Goal: Task Accomplishment & Management: Use online tool/utility

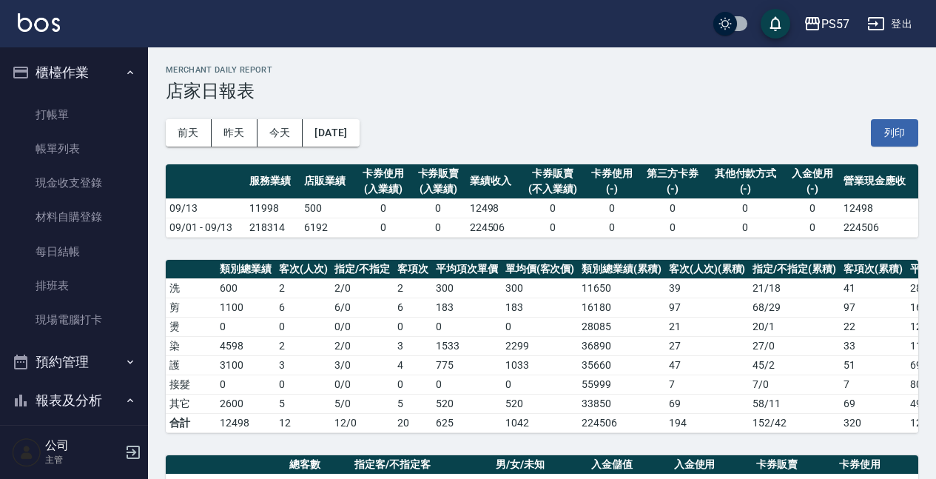
scroll to position [296, 0]
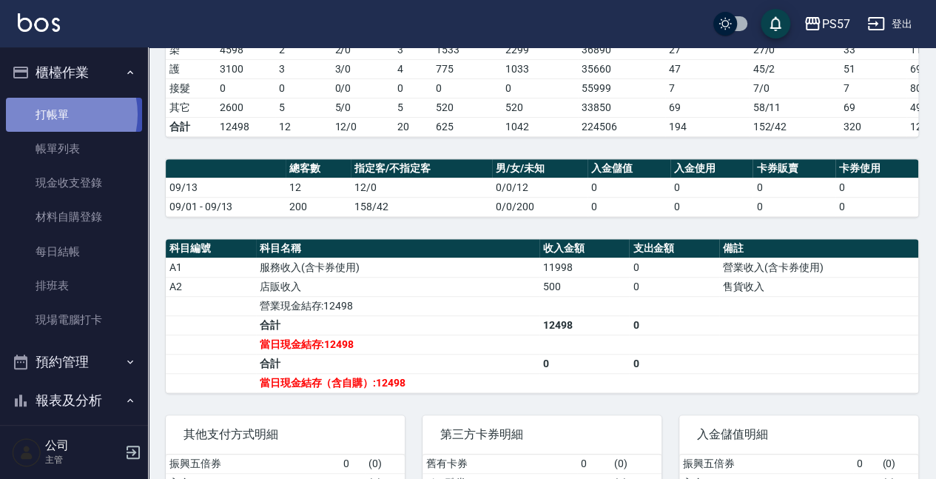
click at [50, 114] on link "打帳單" at bounding box center [74, 115] width 136 height 34
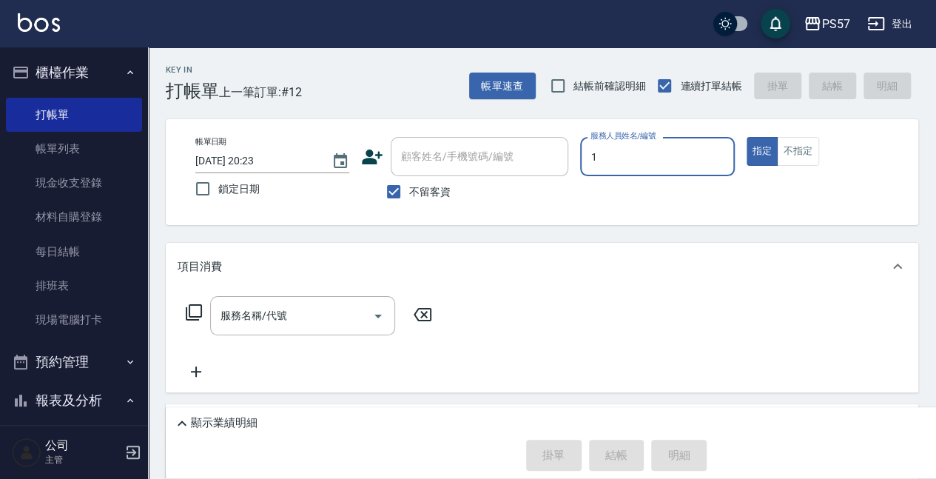
type input "Akin-1"
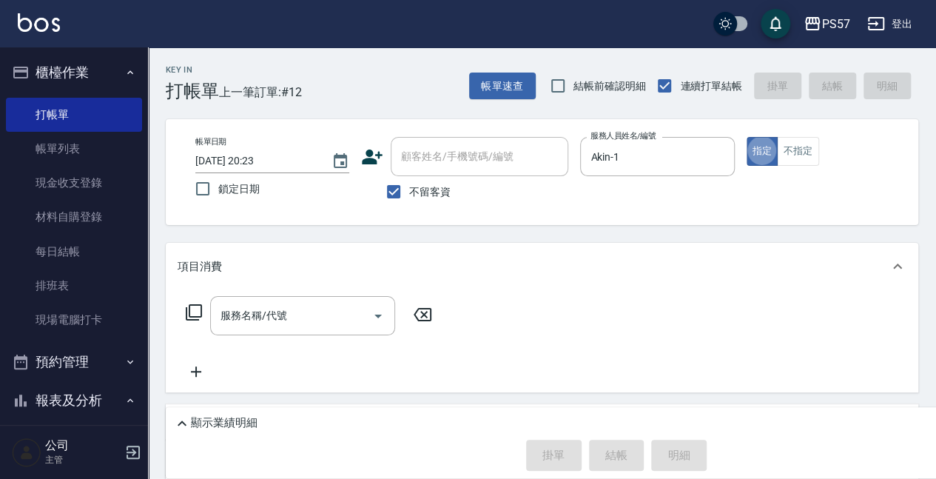
type button "true"
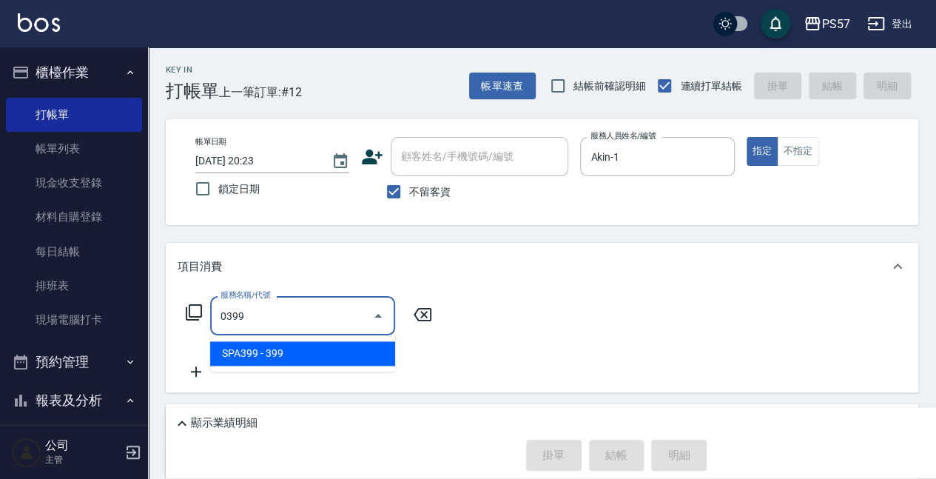
type input "SPA399(0399)"
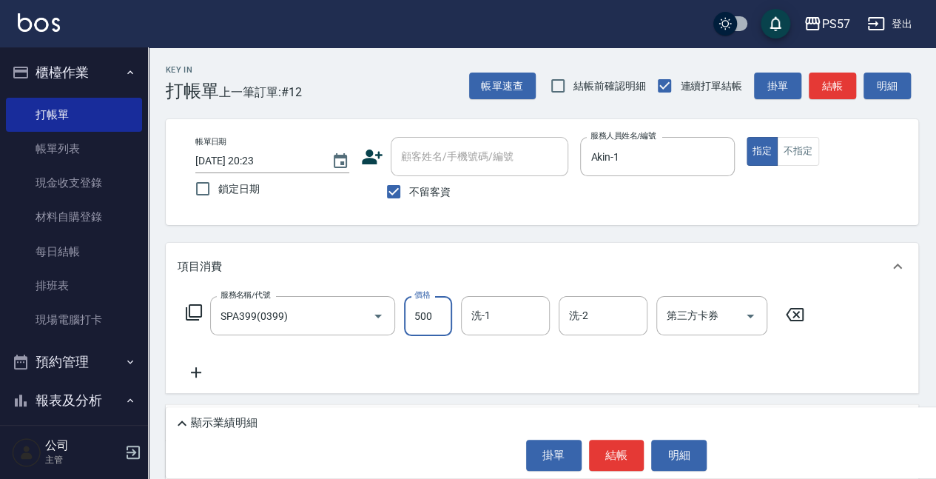
type input "500"
type input "[PERSON_NAME]-33"
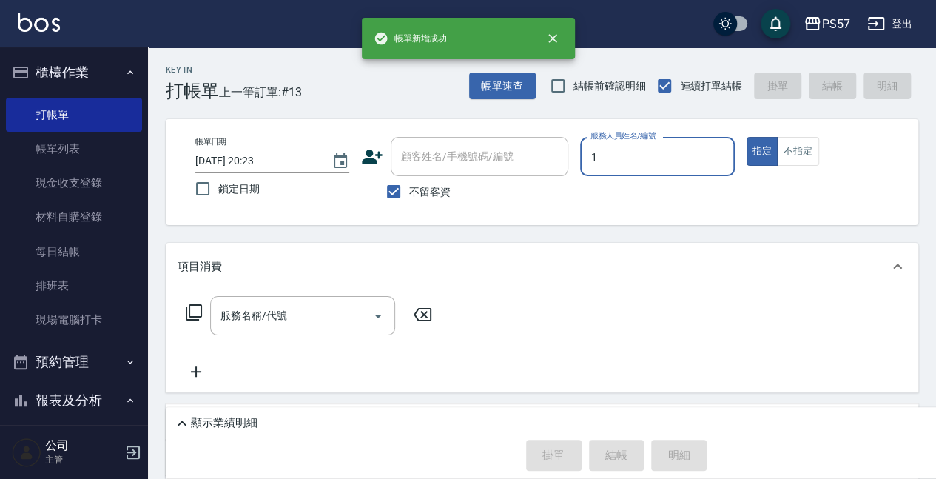
type input "Akin-1"
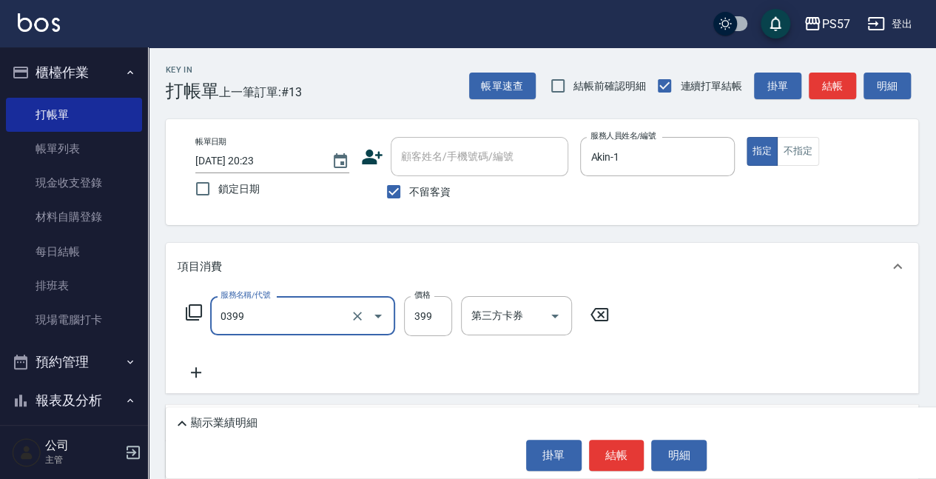
type input "SPA399(0399)"
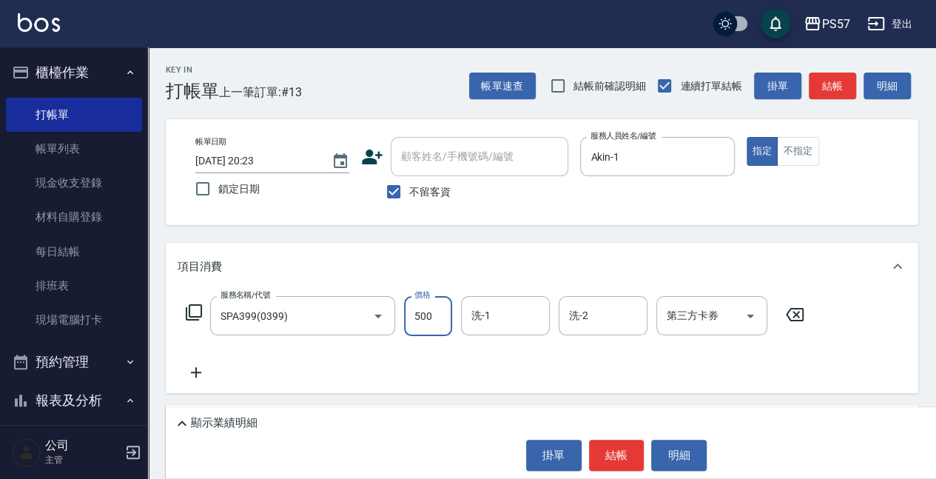
type input "500"
type input "[PERSON_NAME]-33"
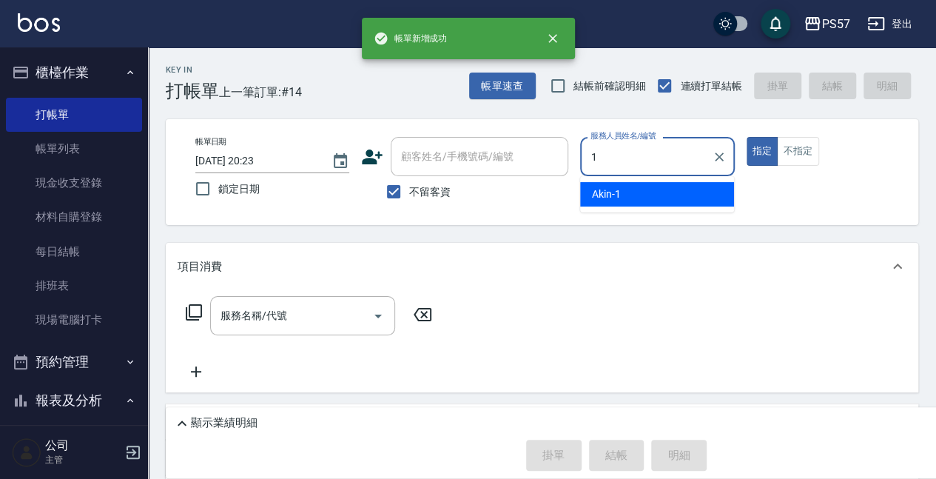
type input "Akin-1"
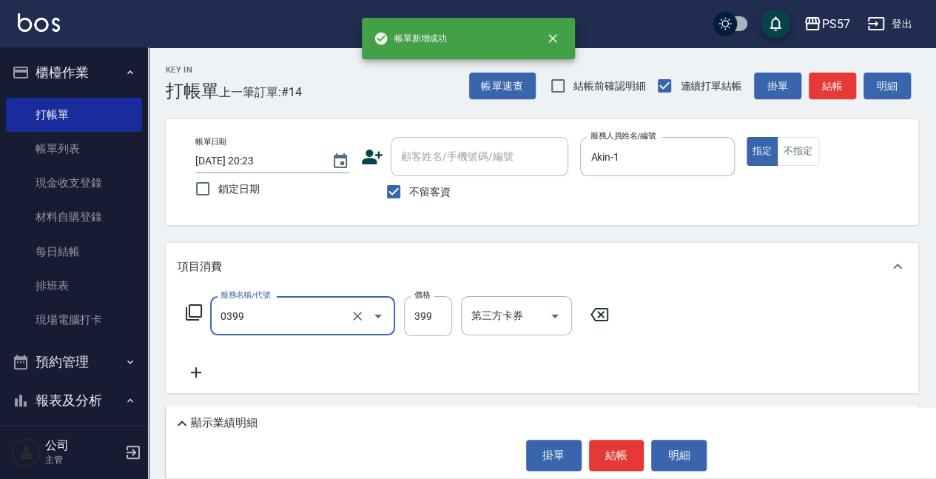
type input "SPA399(0399)"
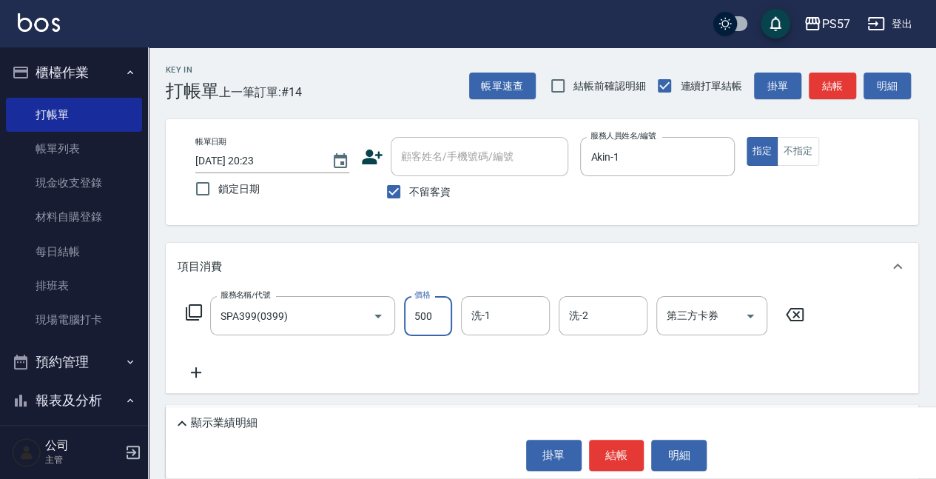
type input "500"
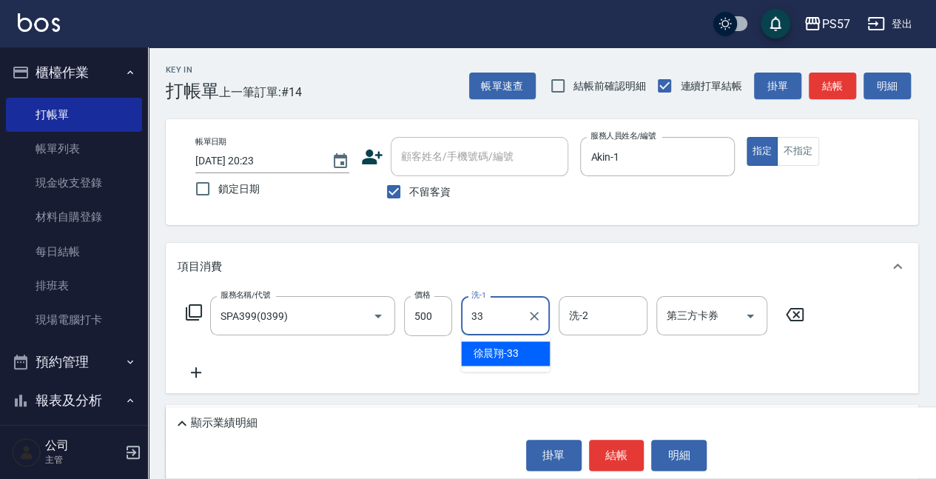
type input "[PERSON_NAME]-33"
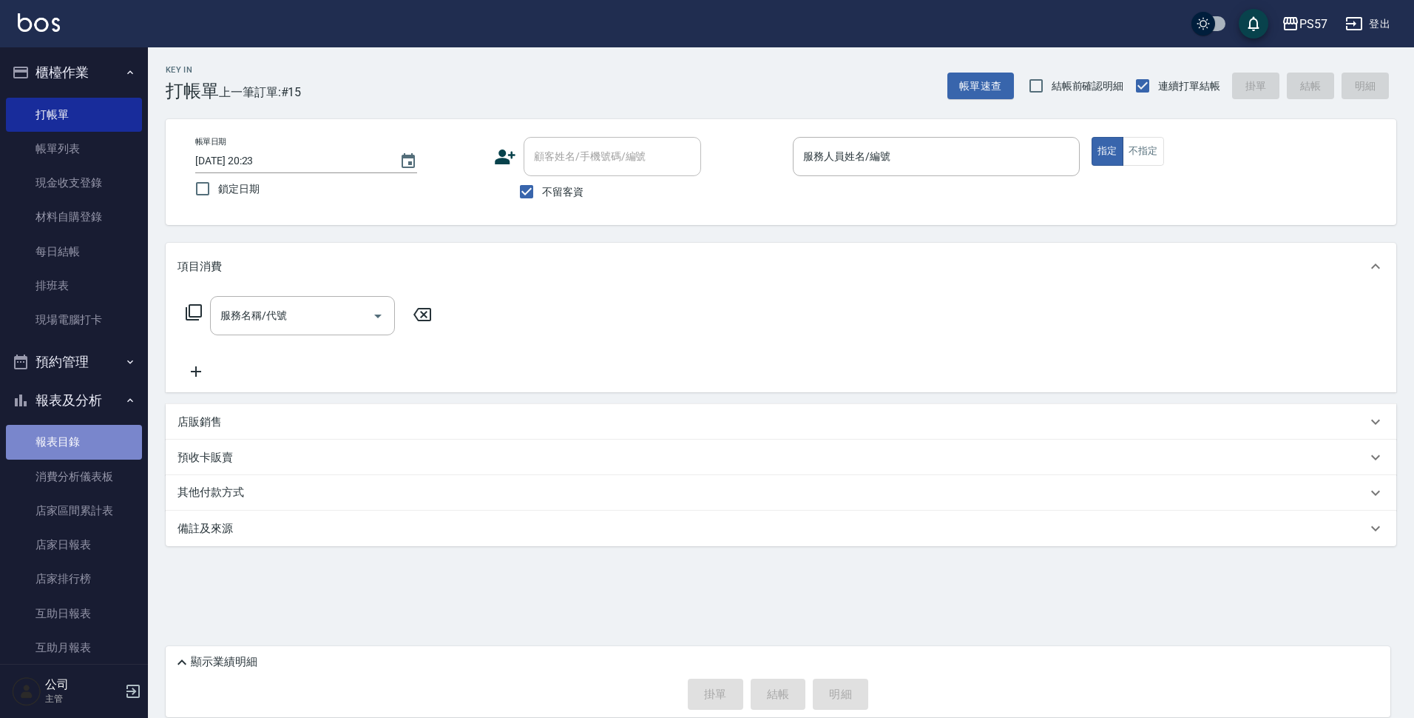
drag, startPoint x: 95, startPoint y: 434, endPoint x: 116, endPoint y: 402, distance: 39.0
click at [94, 434] on link "報表目錄" at bounding box center [74, 442] width 136 height 34
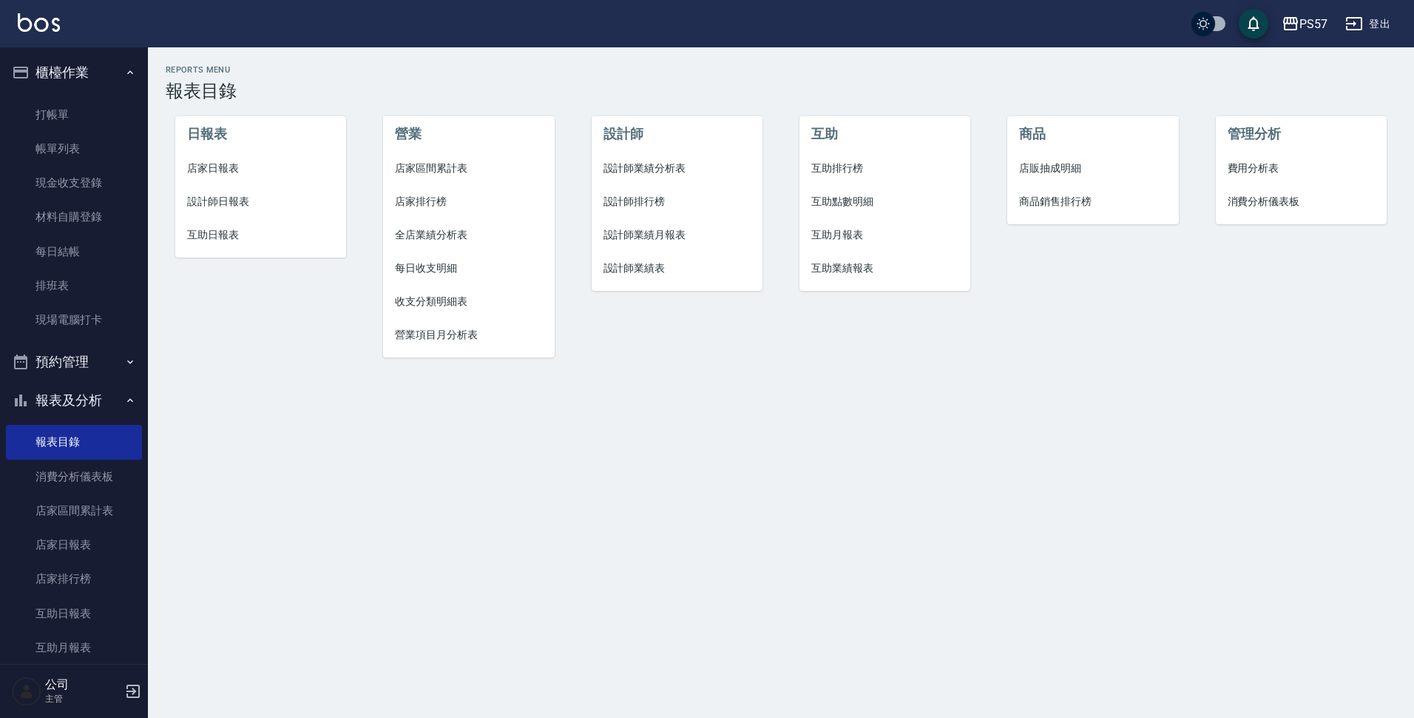
click at [259, 193] on li "設計師日報表" at bounding box center [261, 201] width 172 height 33
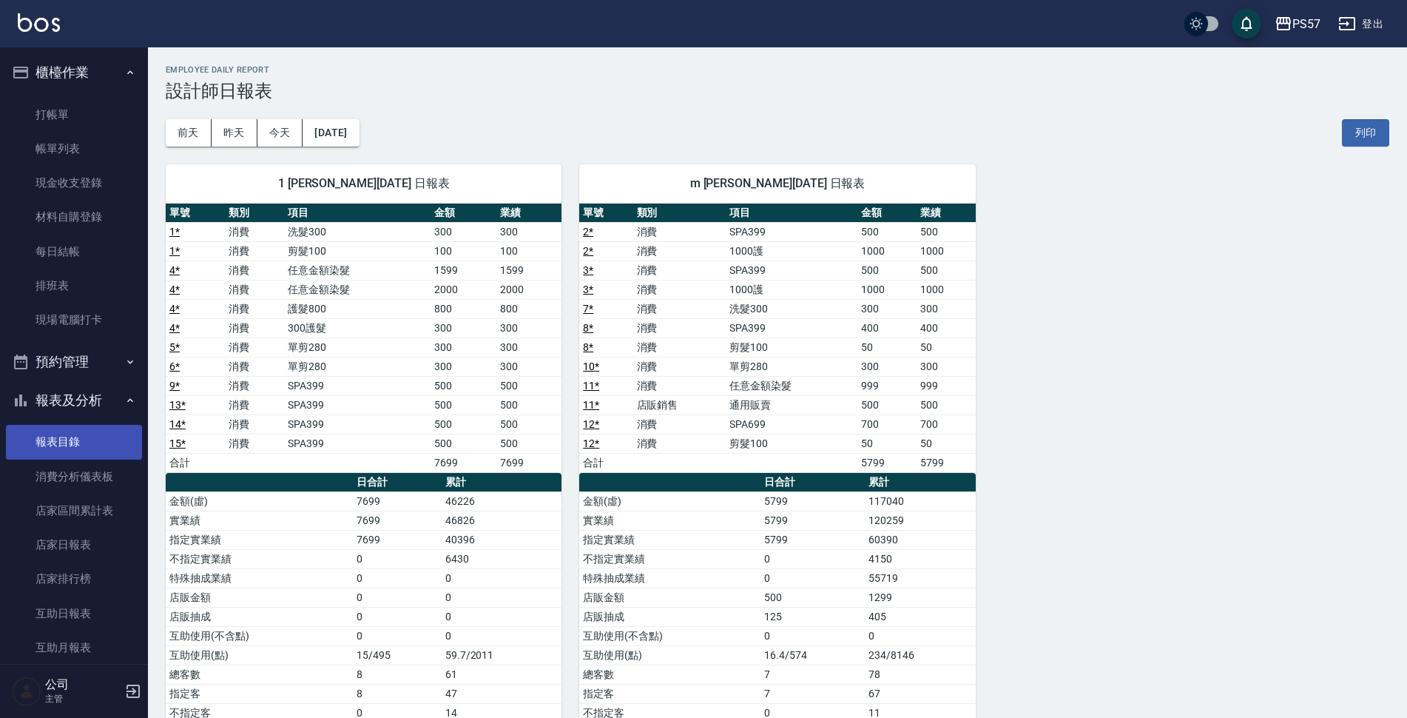
click at [74, 439] on link "報表目錄" at bounding box center [74, 442] width 136 height 34
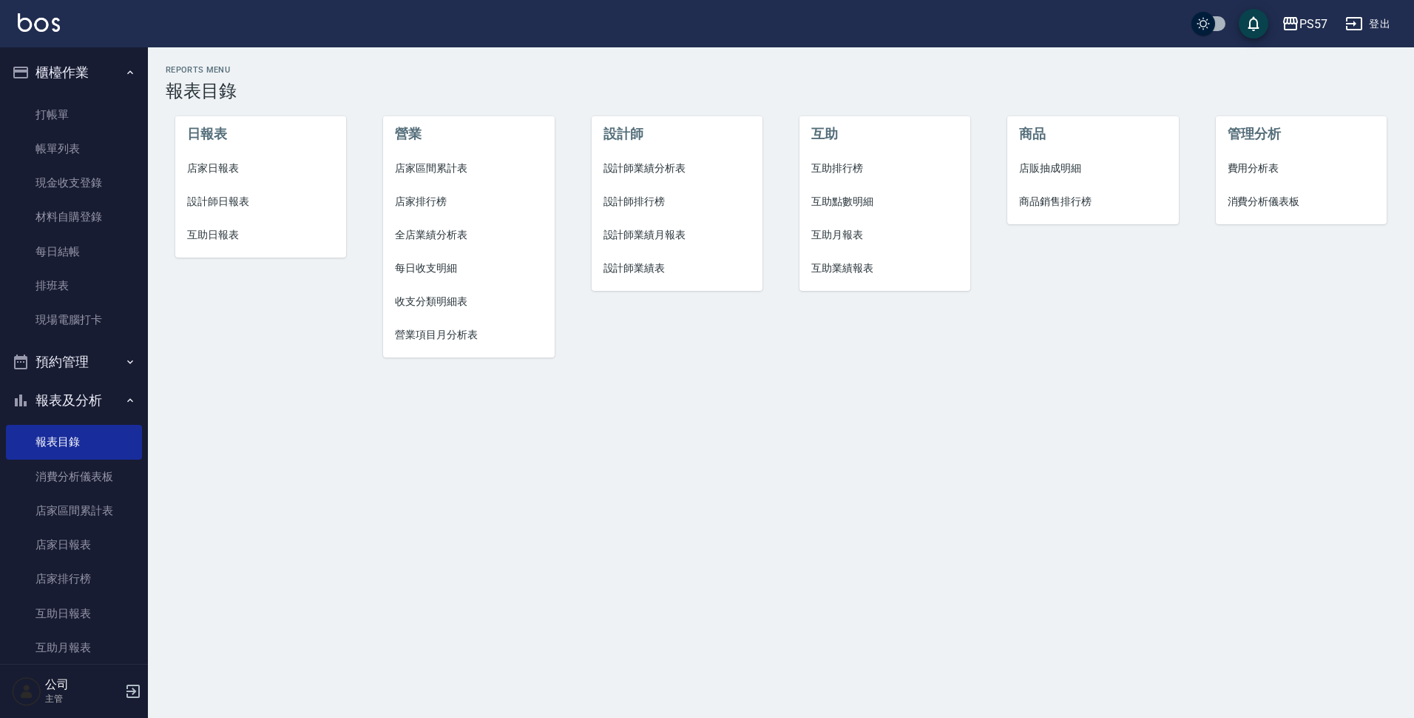
click at [655, 197] on span "設計師排行榜" at bounding box center [678, 202] width 148 height 16
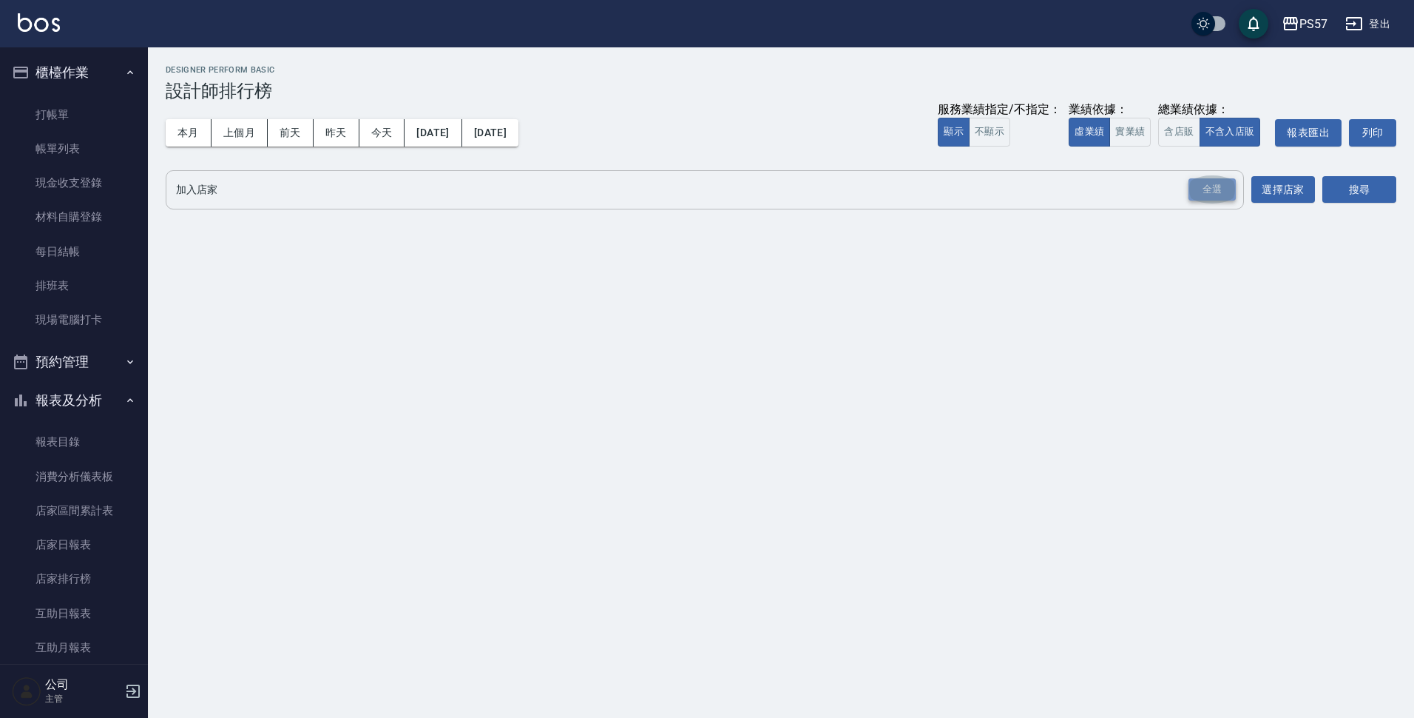
click at [935, 198] on div "全選" at bounding box center [1212, 189] width 47 height 23
click at [935, 201] on button "搜尋" at bounding box center [1360, 190] width 74 height 27
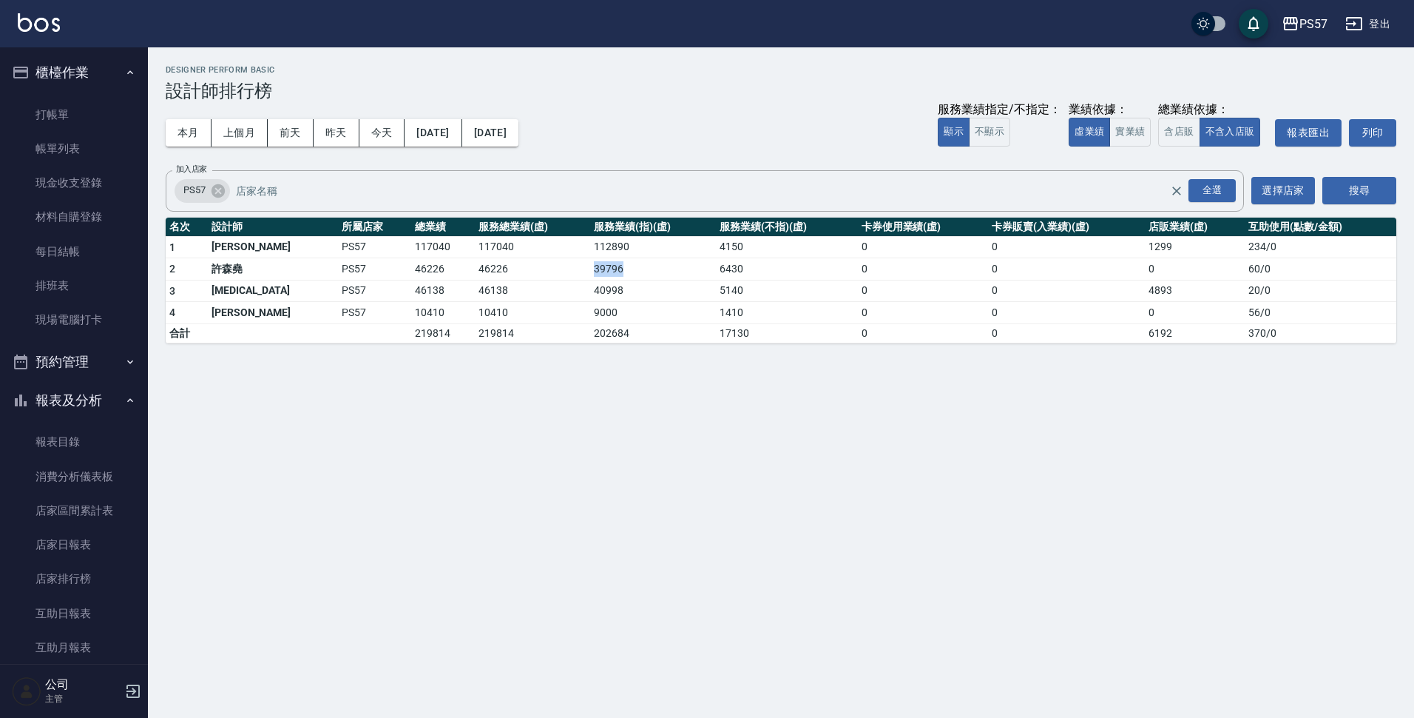
drag, startPoint x: 543, startPoint y: 268, endPoint x: 573, endPoint y: 271, distance: 29.7
click at [590, 271] on td "39796" at bounding box center [653, 269] width 126 height 22
click at [539, 295] on td "46138" at bounding box center [532, 291] width 115 height 22
drag, startPoint x: 541, startPoint y: 294, endPoint x: 644, endPoint y: 293, distance: 103.6
click at [644, 293] on td "40998" at bounding box center [653, 291] width 126 height 22
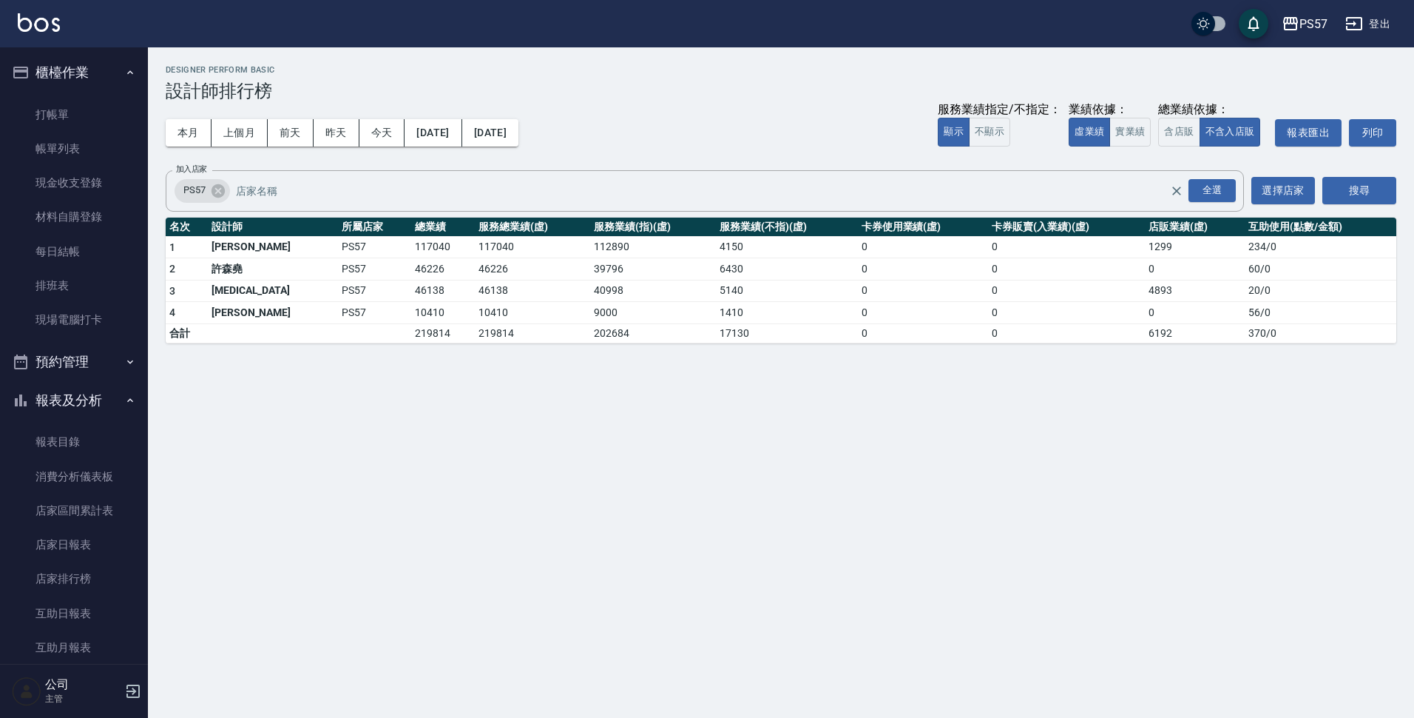
click at [607, 269] on td "39796" at bounding box center [653, 269] width 126 height 22
drag, startPoint x: 412, startPoint y: 273, endPoint x: 456, endPoint y: 272, distance: 44.4
click at [456, 272] on tr "2 [PERSON_NAME]PS57 46226 46226 39796 6430 0 0 0 60 / 0" at bounding box center [781, 269] width 1231 height 22
drag, startPoint x: 411, startPoint y: 306, endPoint x: 419, endPoint y: 294, distance: 14.2
click at [414, 300] on tbody "1 [PERSON_NAME]PS57 117040 117040 112890 4150 0 0 1299 234 / 0 2 [PERSON_NAME]P…" at bounding box center [781, 289] width 1231 height 107
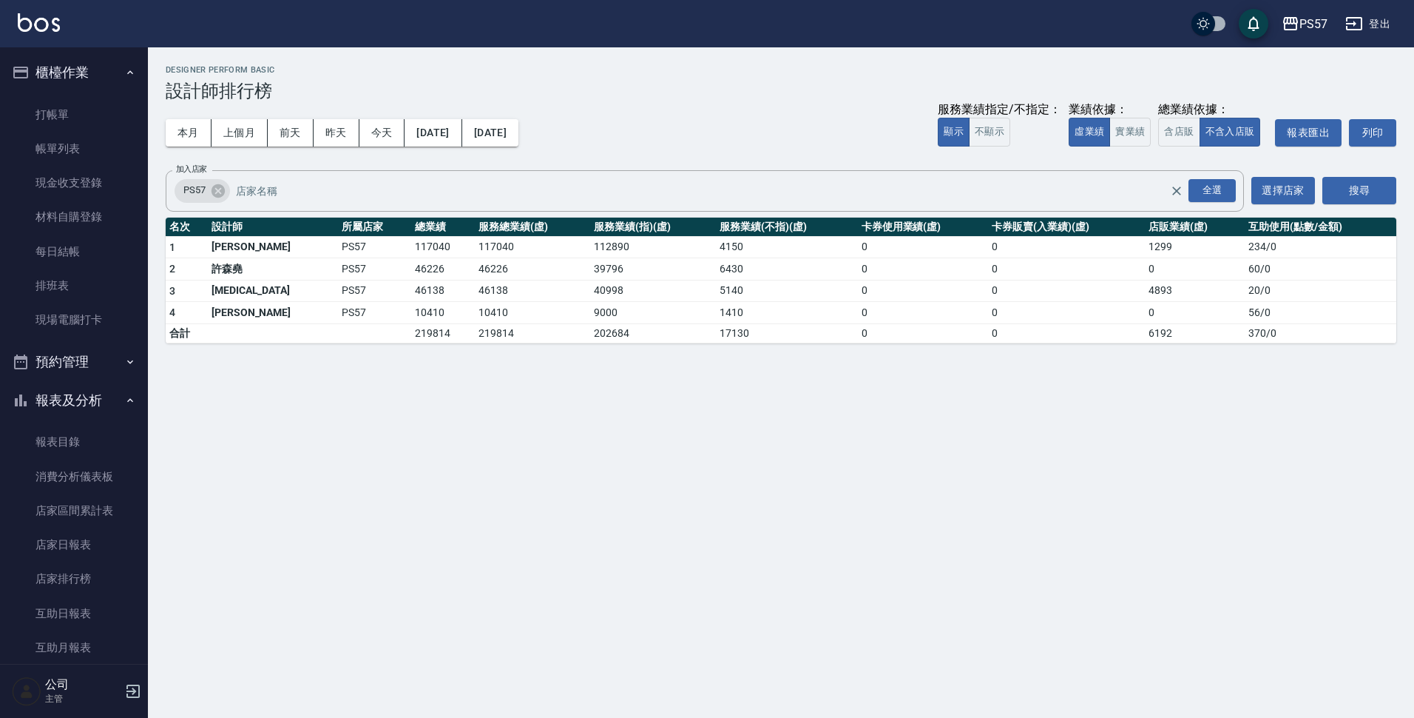
click at [547, 165] on div "PS57 [DATE] - [DATE] 設計師排行榜 列印時間： [DATE][PHONE_NUMBER]:24 Designer Perform Basi…" at bounding box center [781, 204] width 1267 height 314
click at [71, 465] on link "消費分析儀表板" at bounding box center [74, 476] width 136 height 34
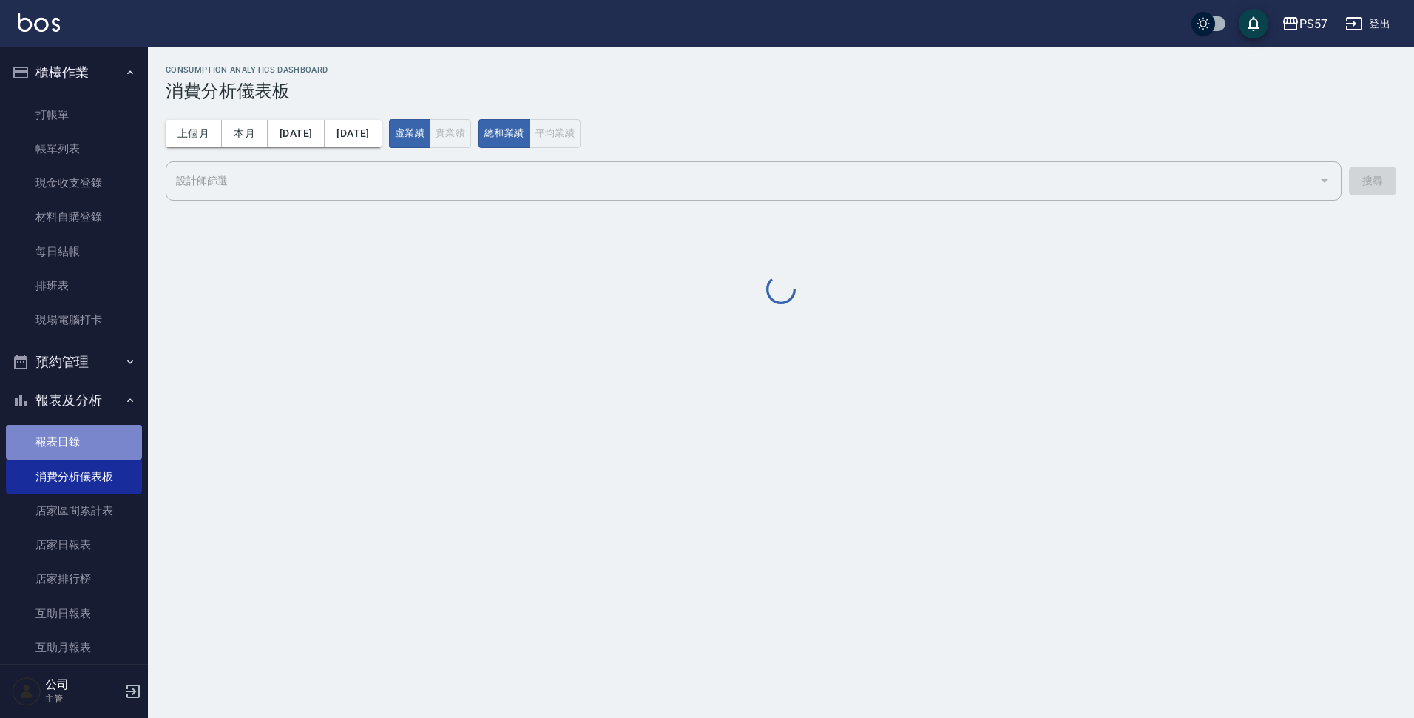
click at [80, 446] on link "報表目錄" at bounding box center [74, 442] width 136 height 34
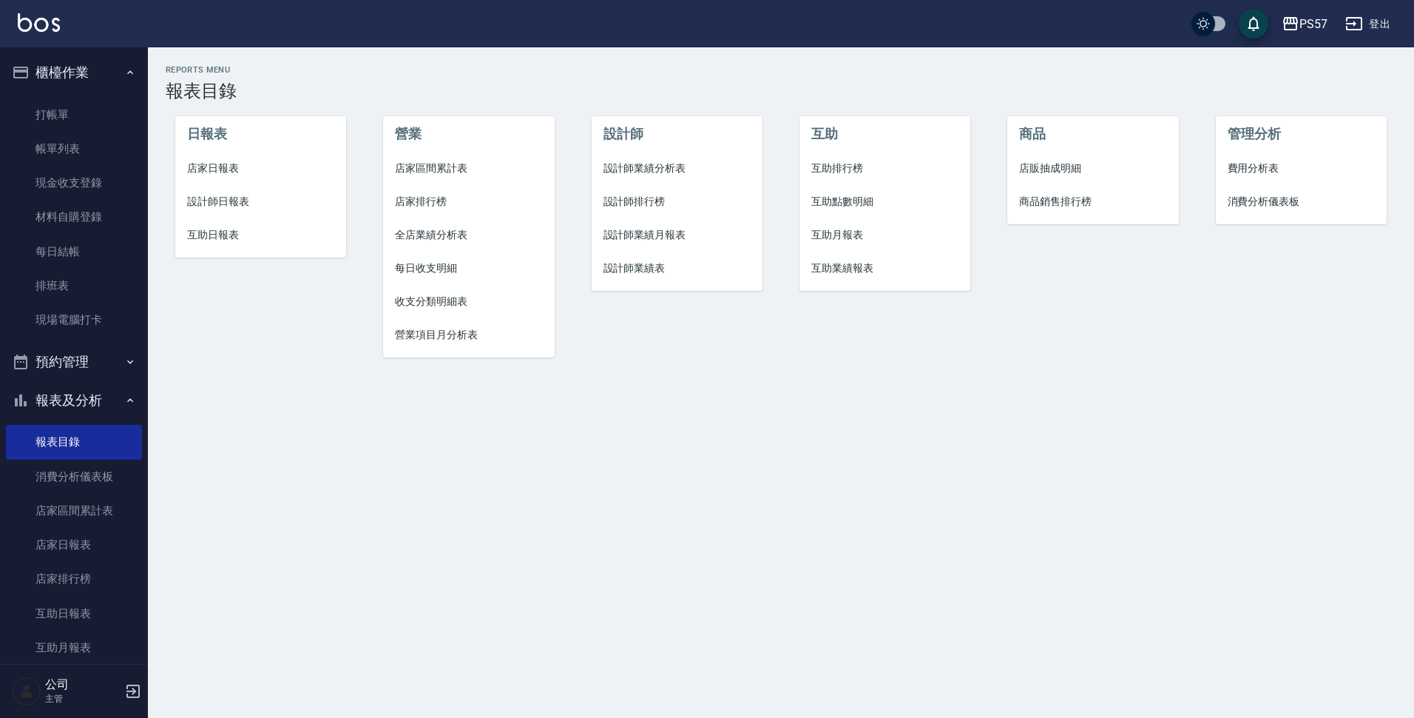
click at [246, 192] on li "設計師日報表" at bounding box center [261, 201] width 172 height 33
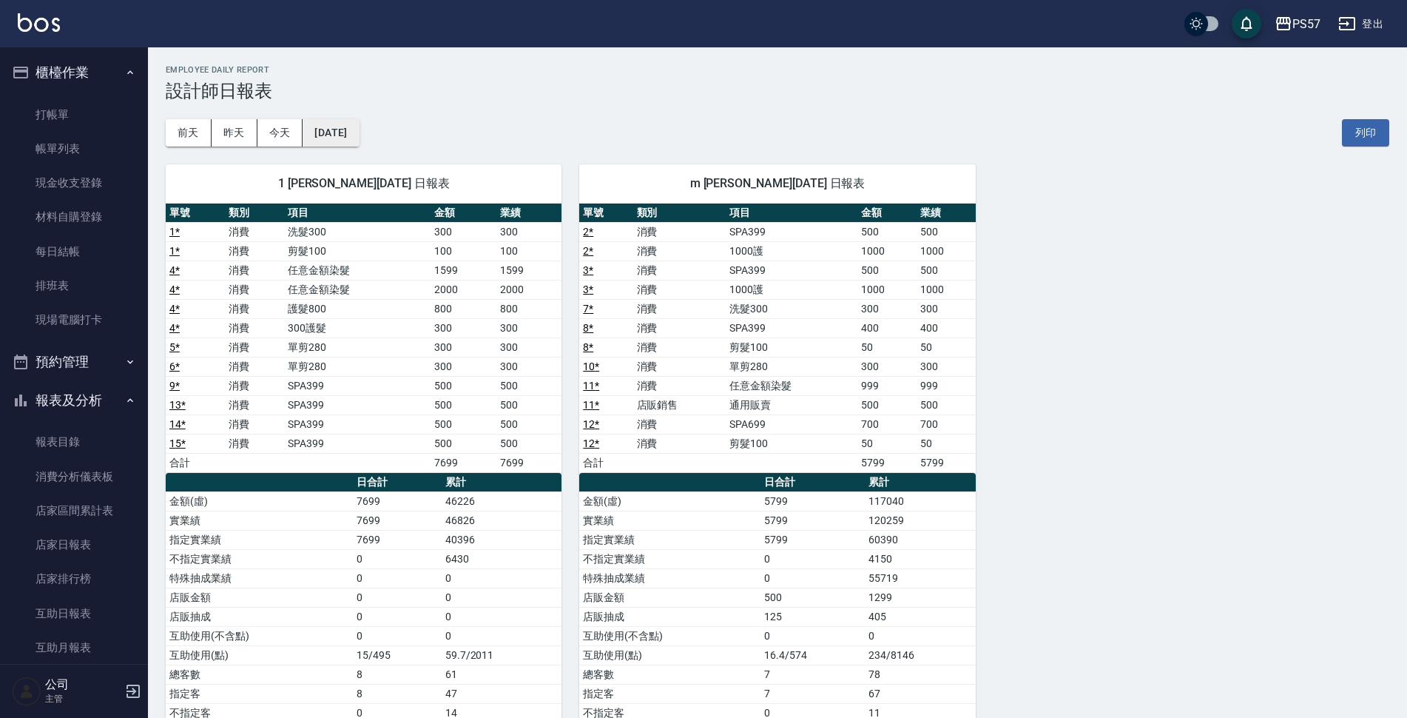
click at [334, 140] on button "[DATE]" at bounding box center [331, 132] width 56 height 27
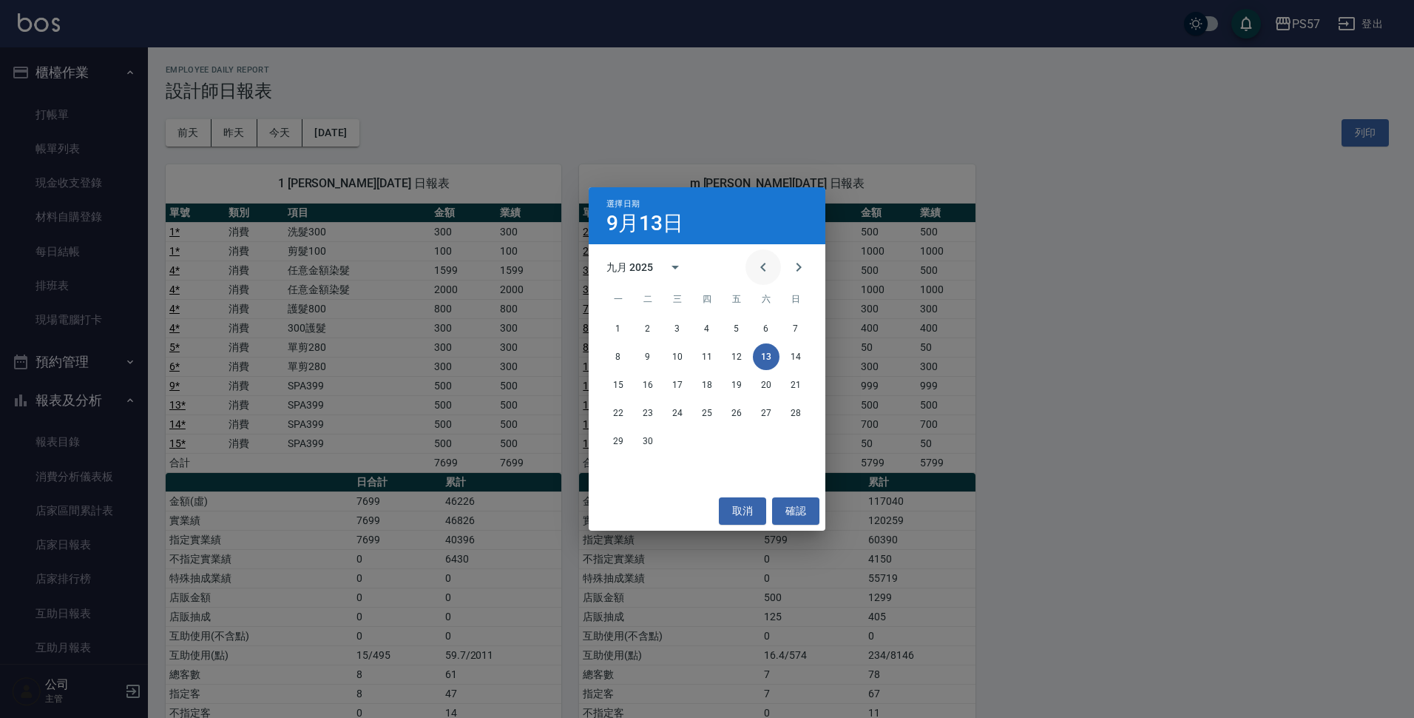
click at [764, 252] on button "Previous month" at bounding box center [764, 267] width 36 height 36
click at [681, 381] on button "13" at bounding box center [677, 384] width 27 height 27
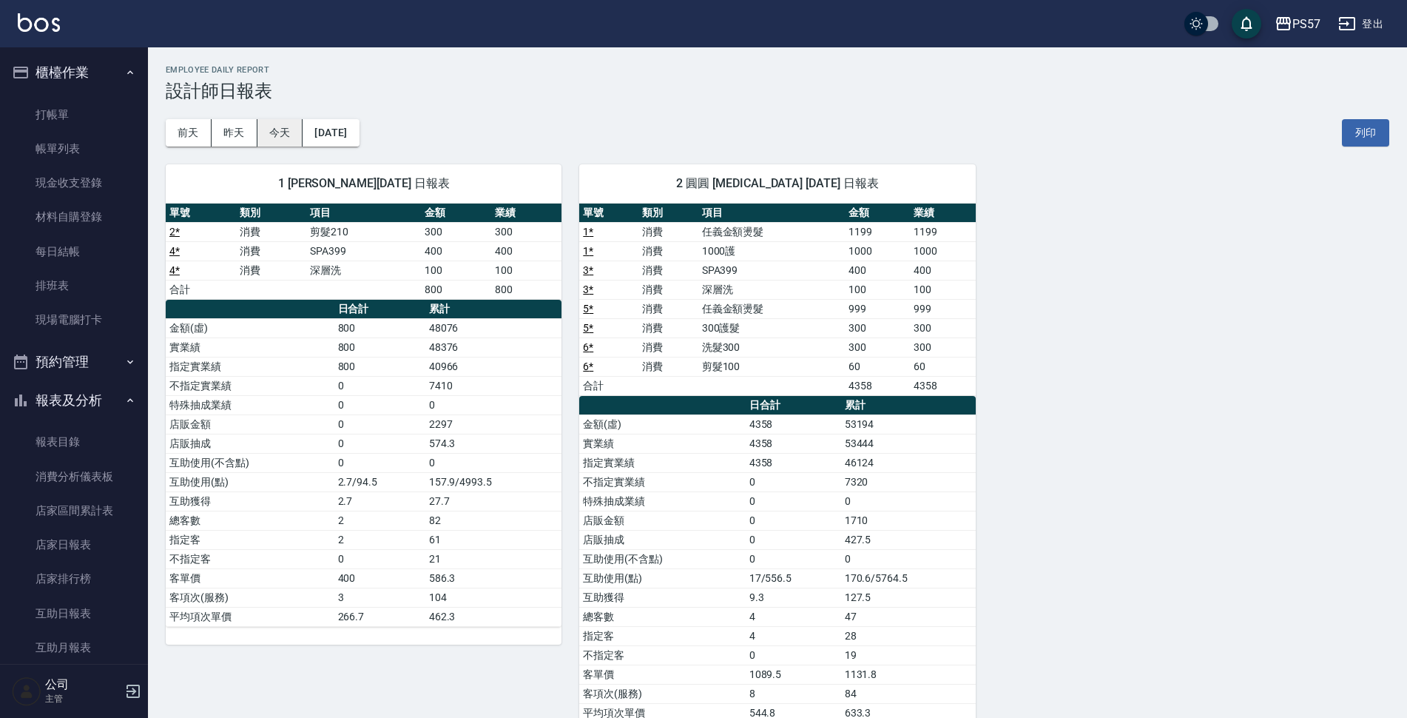
click at [277, 132] on button "今天" at bounding box center [280, 132] width 46 height 27
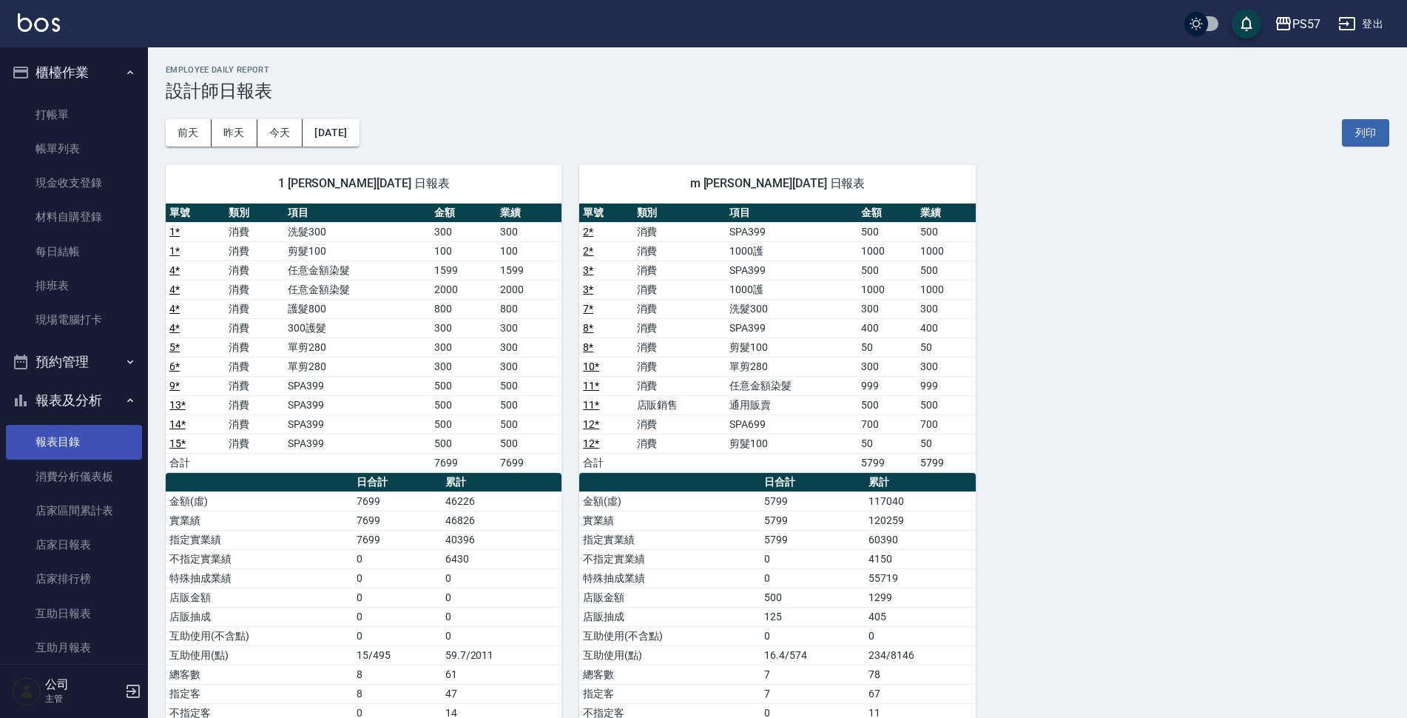
click at [61, 448] on link "報表目錄" at bounding box center [74, 442] width 136 height 34
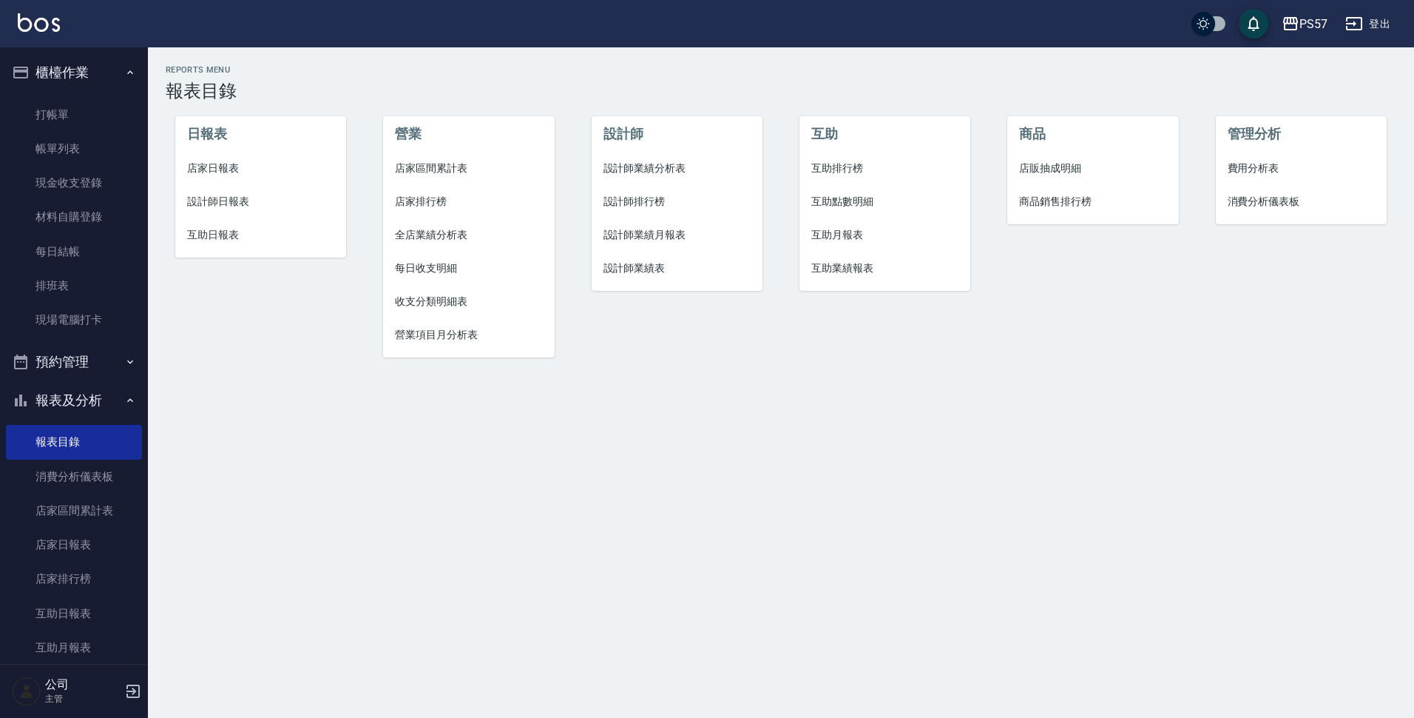
click at [243, 151] on li "日報表" at bounding box center [261, 134] width 172 height 36
click at [238, 175] on span "店家日報表" at bounding box center [261, 169] width 148 height 16
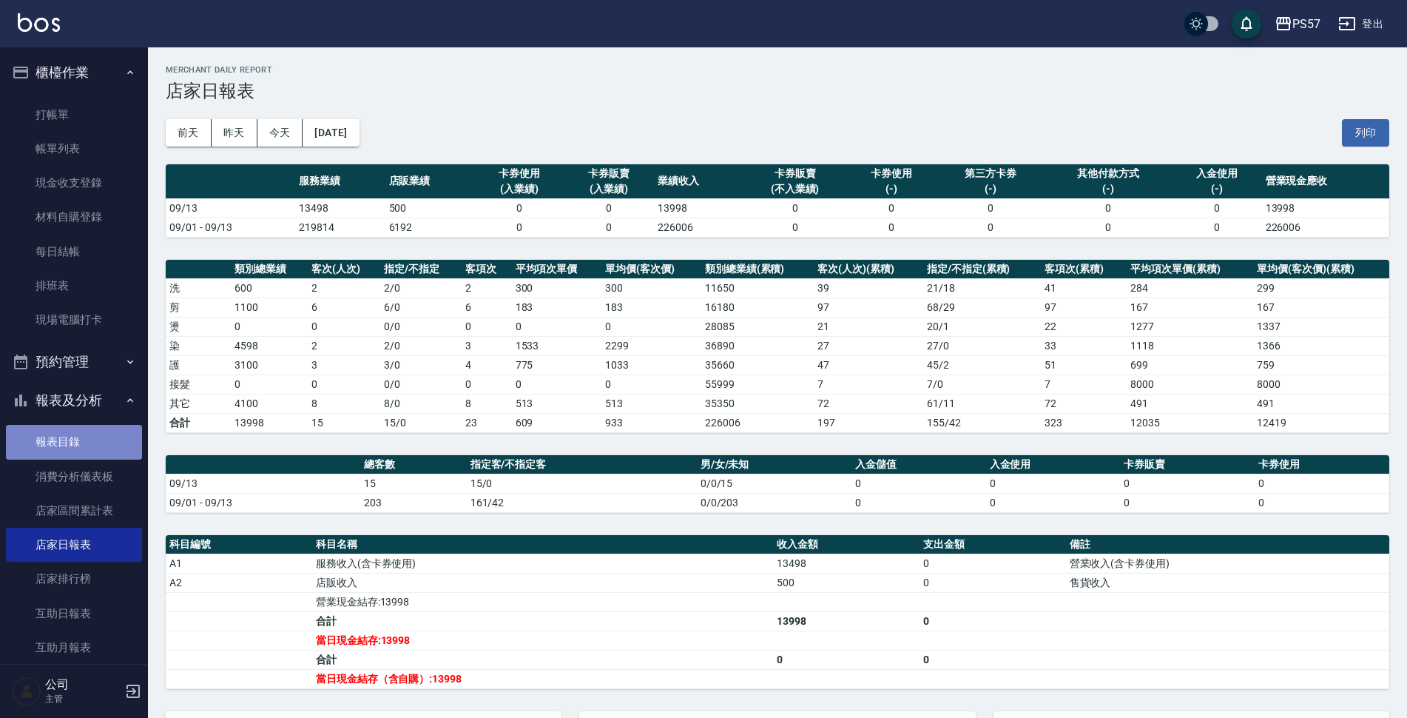
click at [90, 440] on link "報表目錄" at bounding box center [74, 442] width 136 height 34
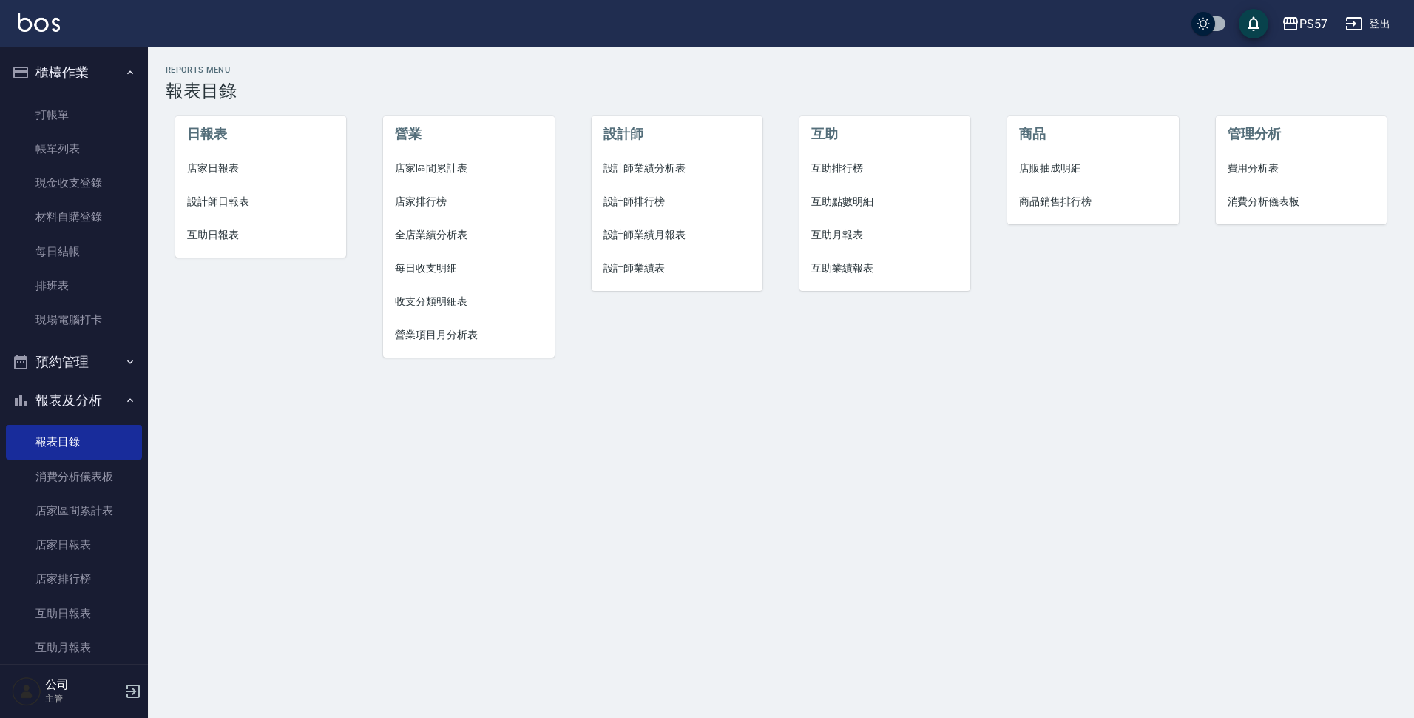
click at [249, 198] on span "設計師日報表" at bounding box center [261, 202] width 148 height 16
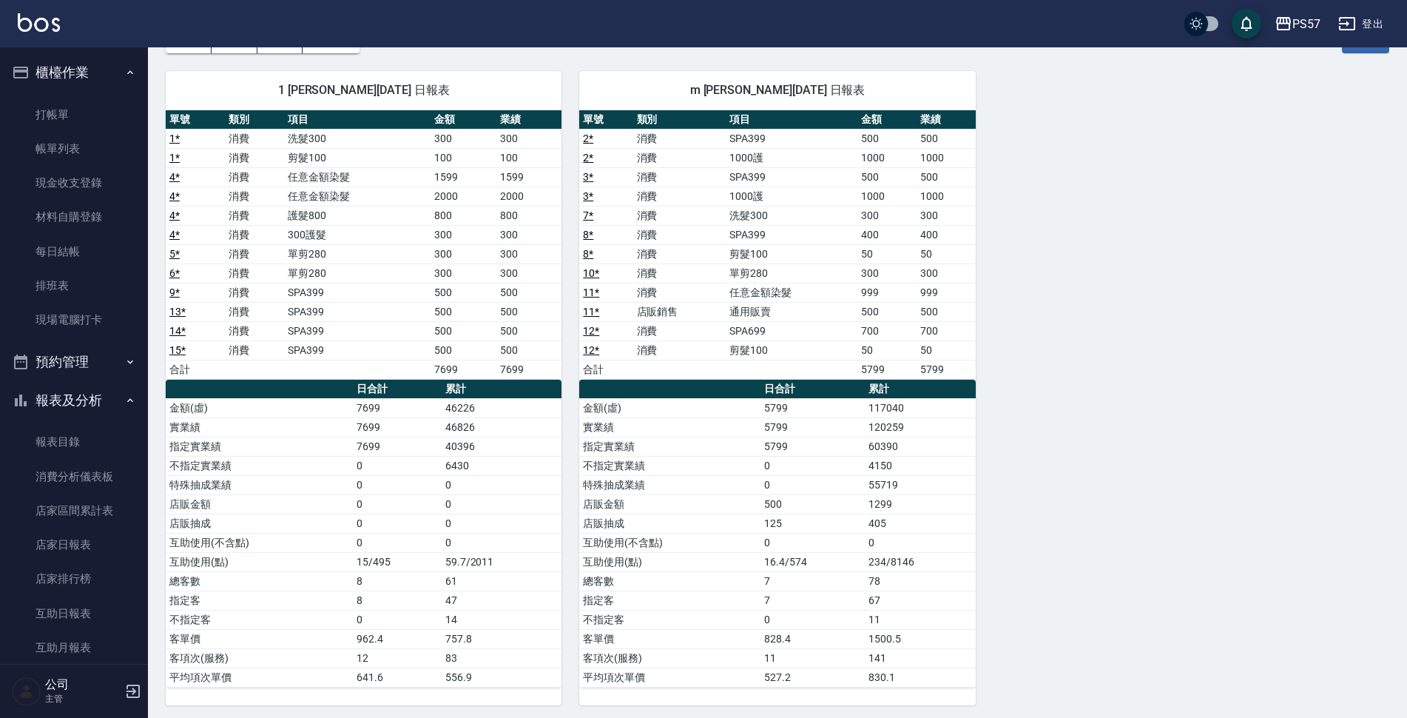
scroll to position [98, 0]
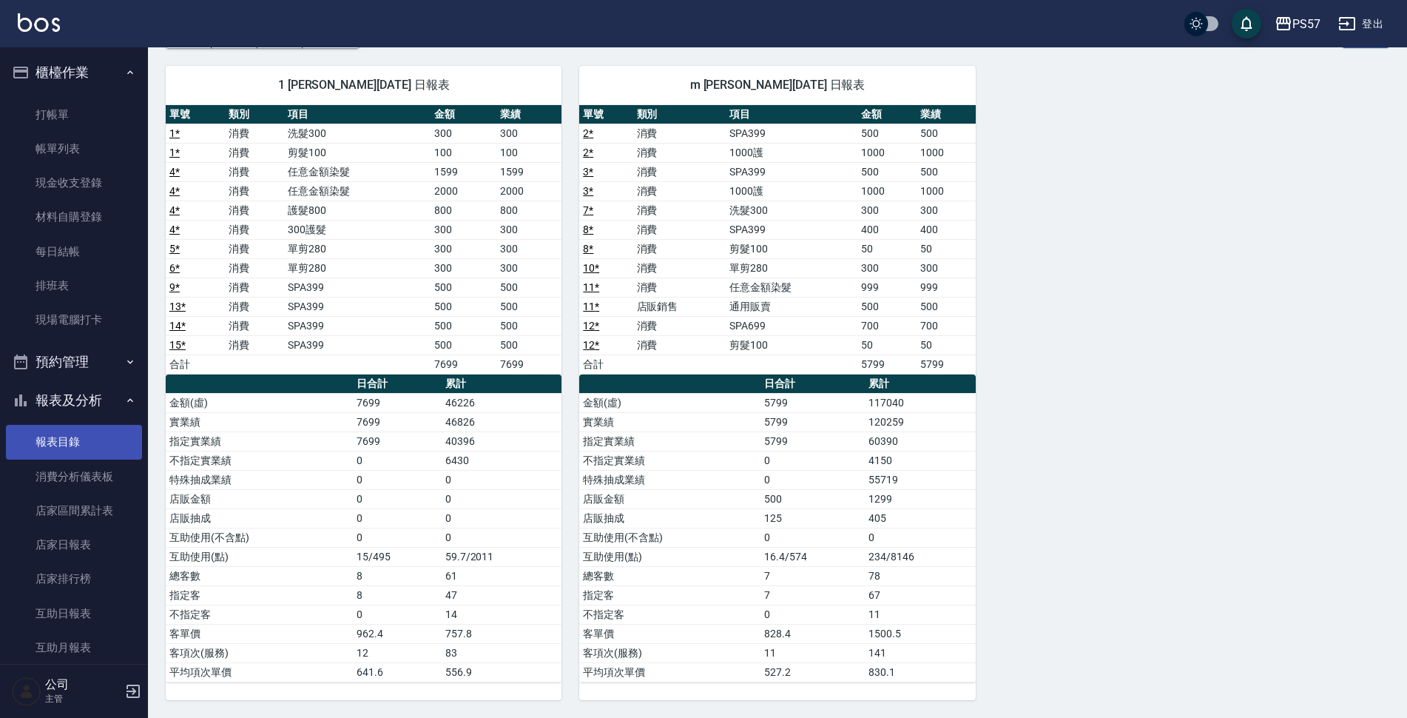
click at [78, 425] on link "報表目錄" at bounding box center [74, 442] width 136 height 34
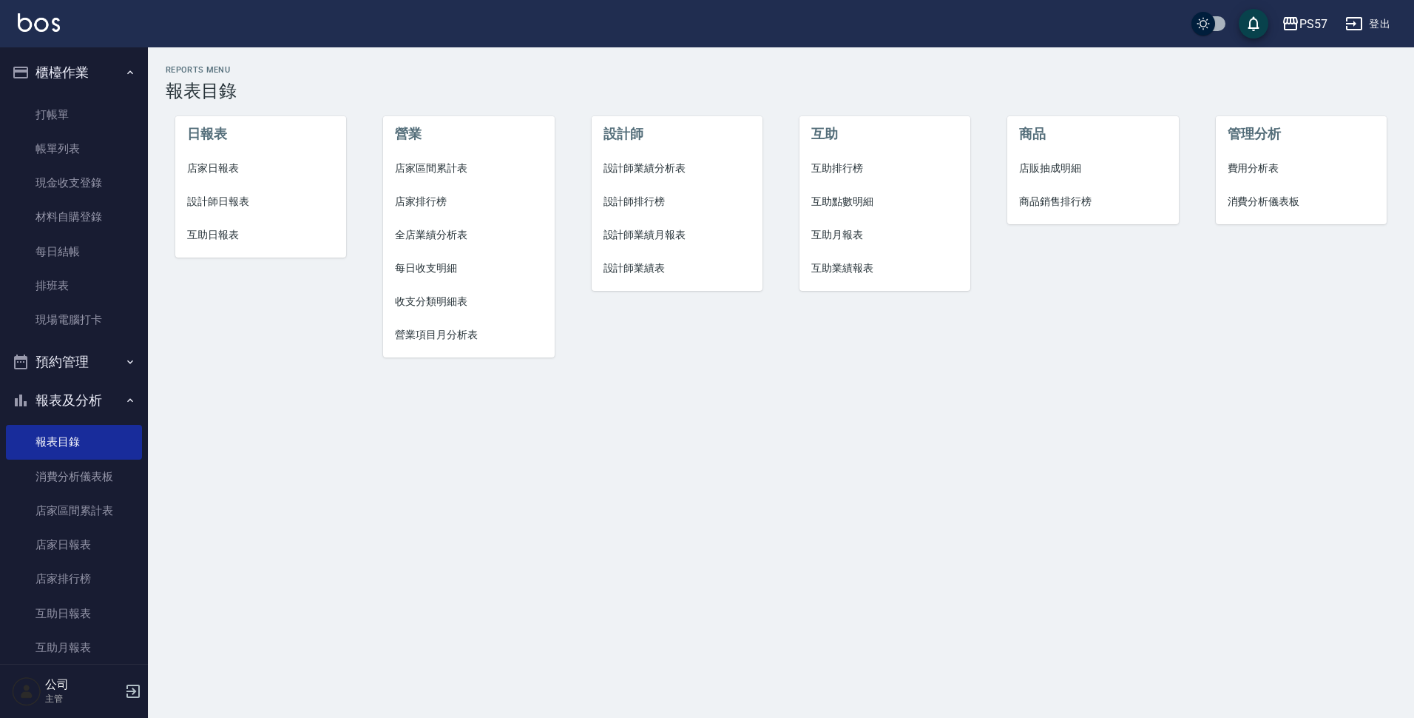
click at [235, 243] on li "互助日報表" at bounding box center [261, 234] width 172 height 33
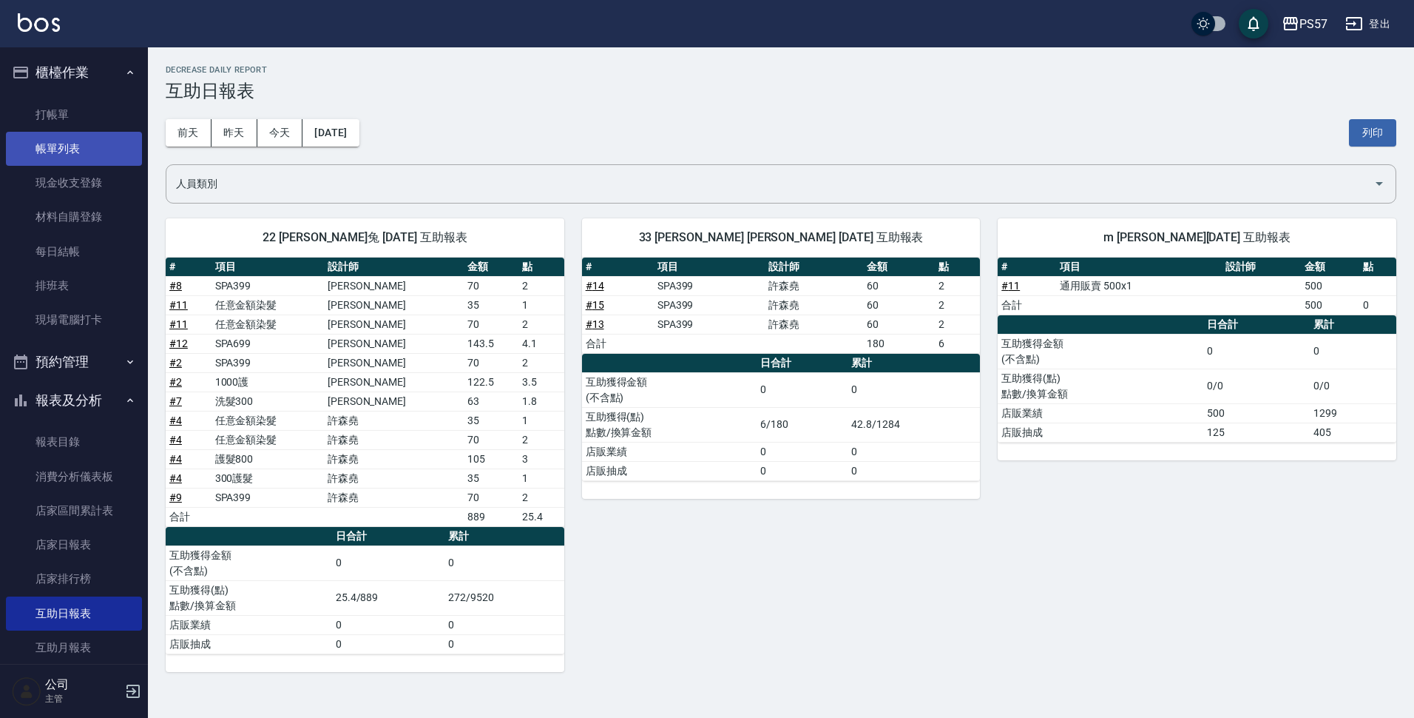
click at [50, 144] on link "帳單列表" at bounding box center [74, 149] width 136 height 34
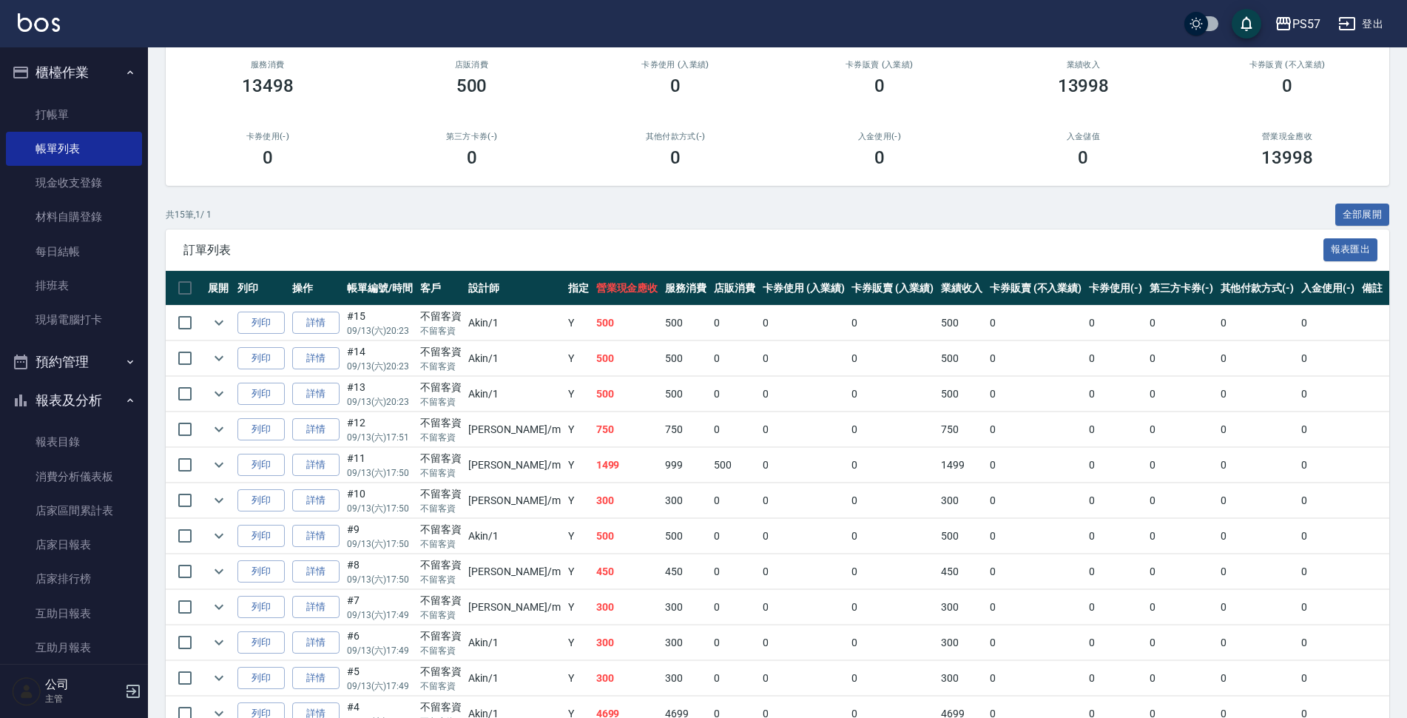
scroll to position [318, 0]
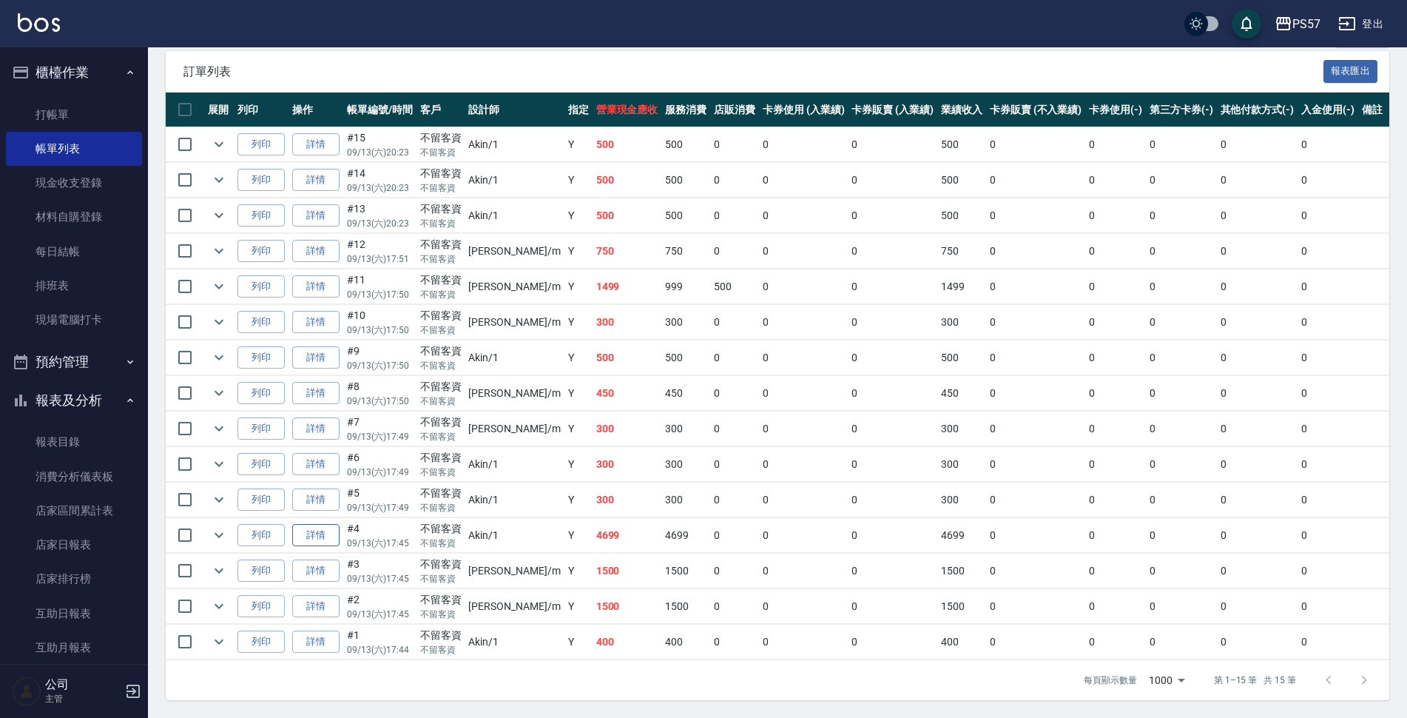
click at [328, 478] on link "詳情" at bounding box center [315, 535] width 47 height 23
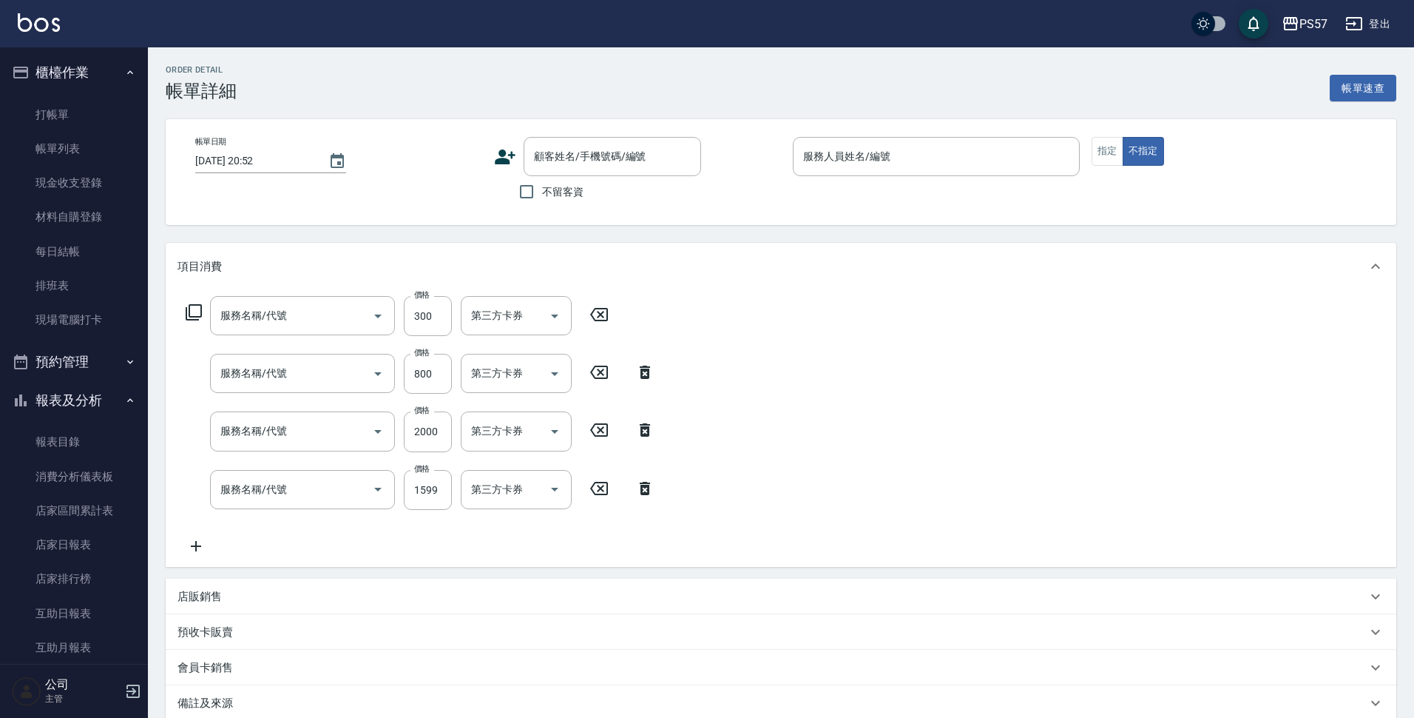
type input "[DATE] 17:45"
checkbox input "true"
type input "Akin-1"
type input "300護髮(3300)"
type input "護髮800(3800)"
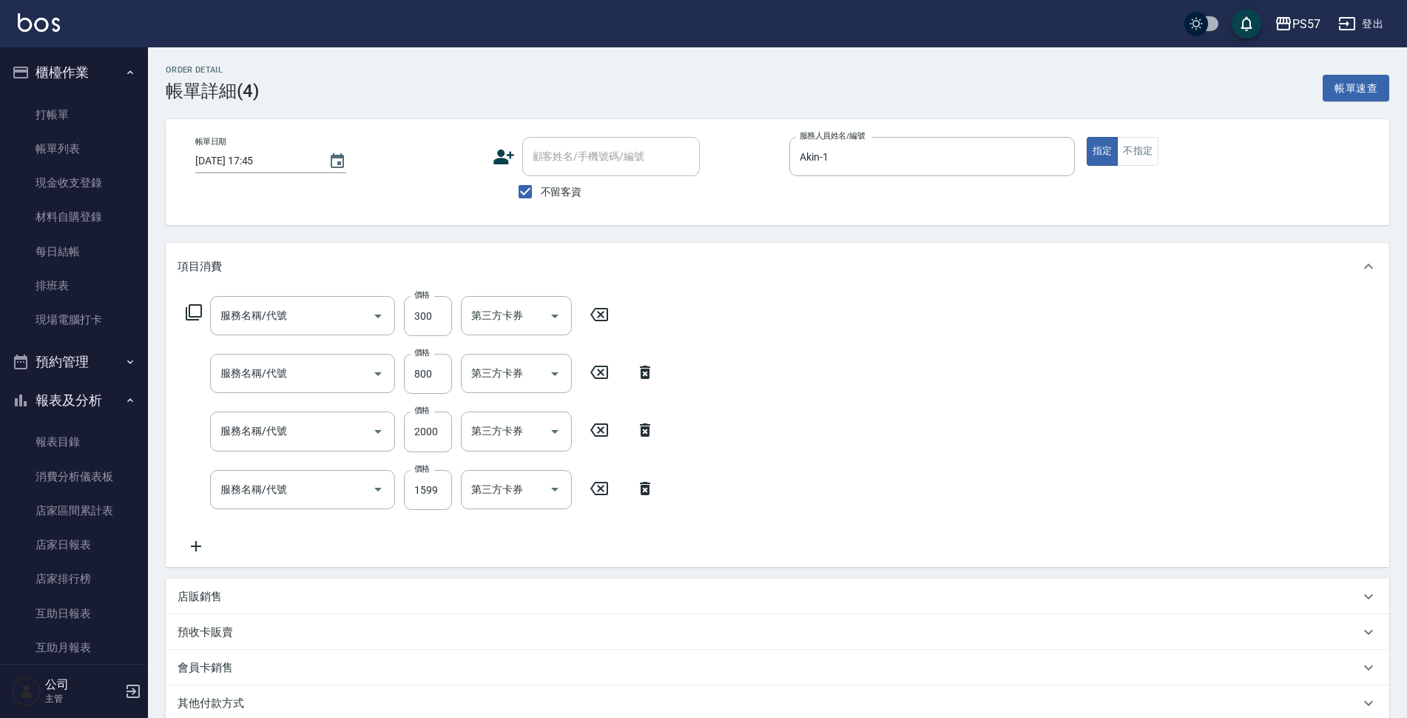
type input "任意金額染髮(51000)"
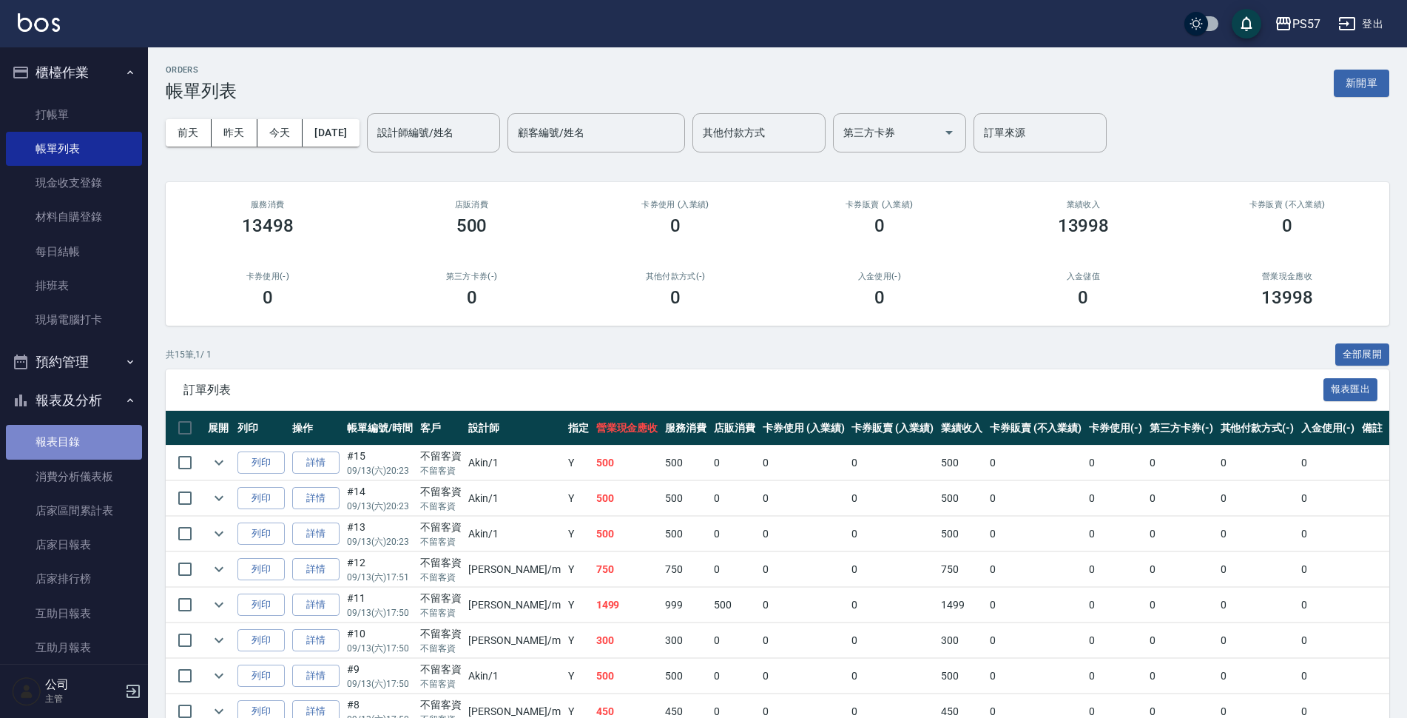
click at [98, 435] on link "報表目錄" at bounding box center [74, 442] width 136 height 34
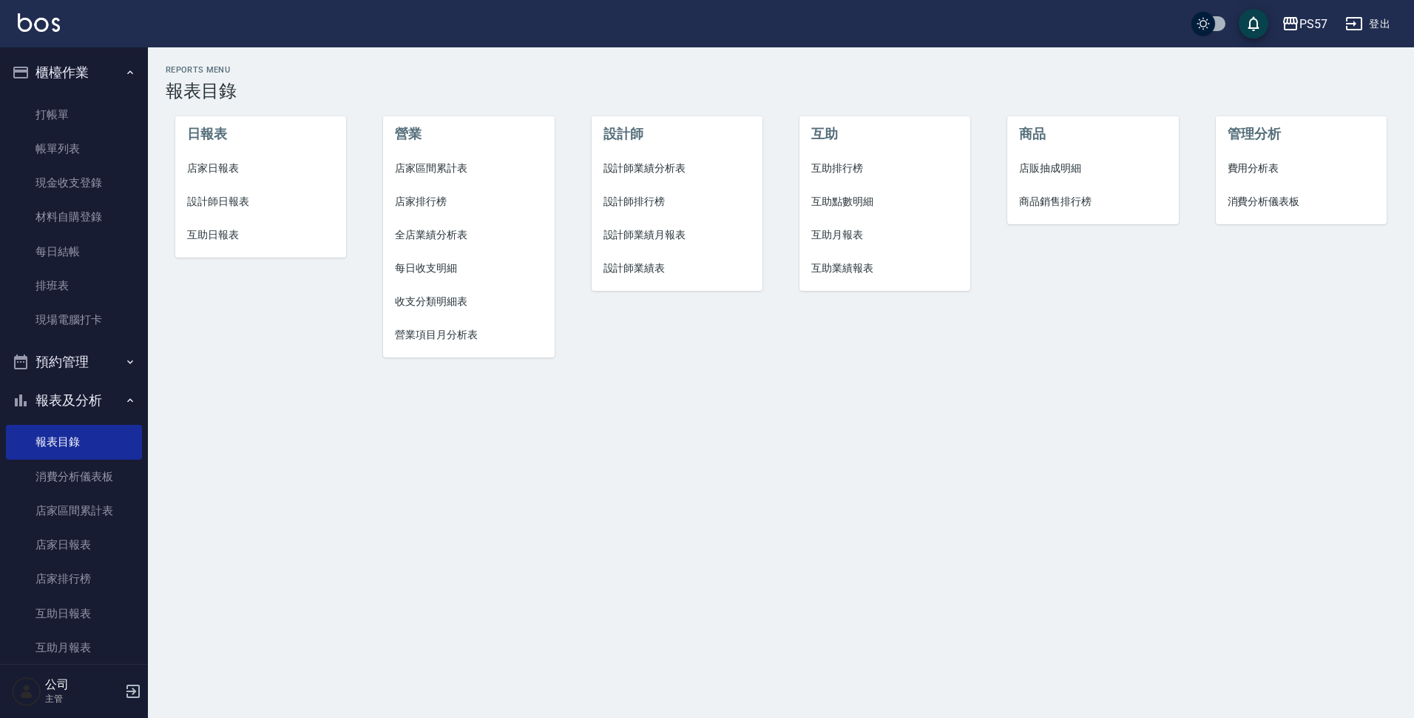
click at [226, 203] on span "設計師日報表" at bounding box center [261, 202] width 148 height 16
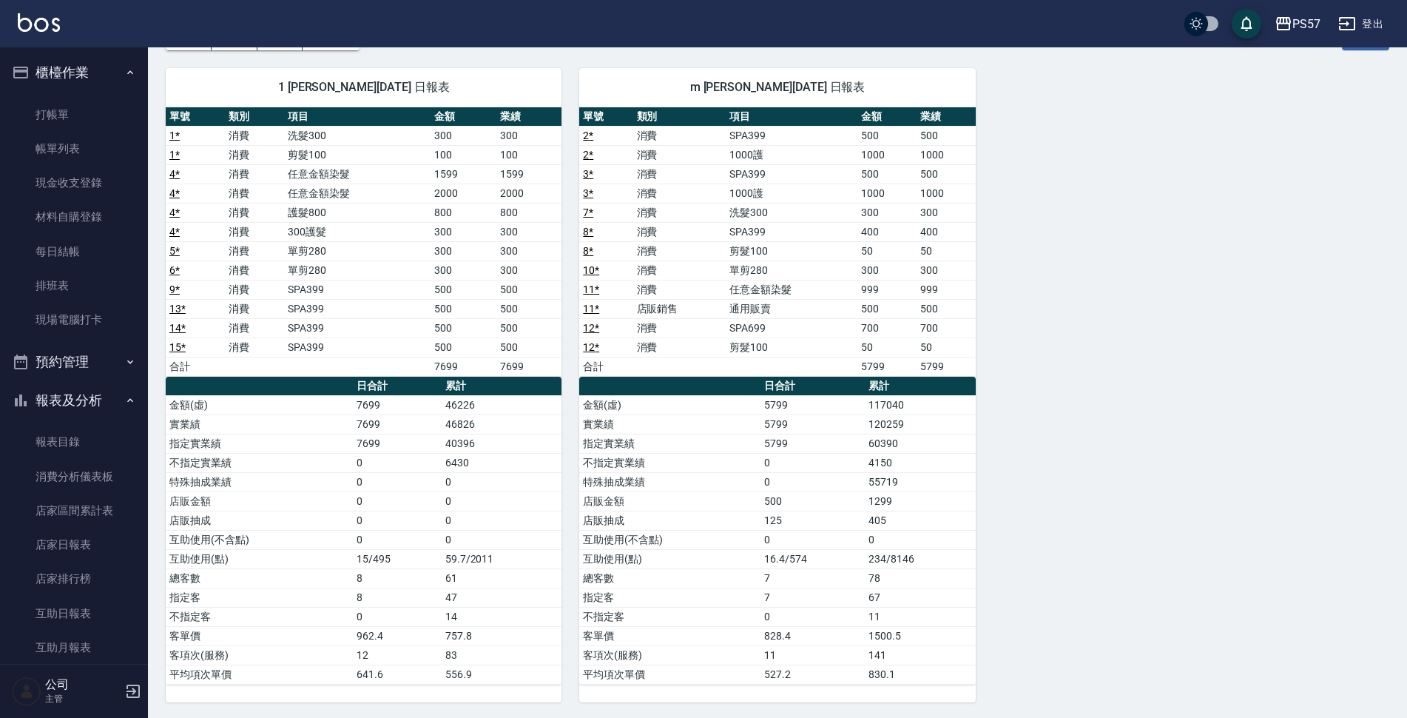
scroll to position [98, 0]
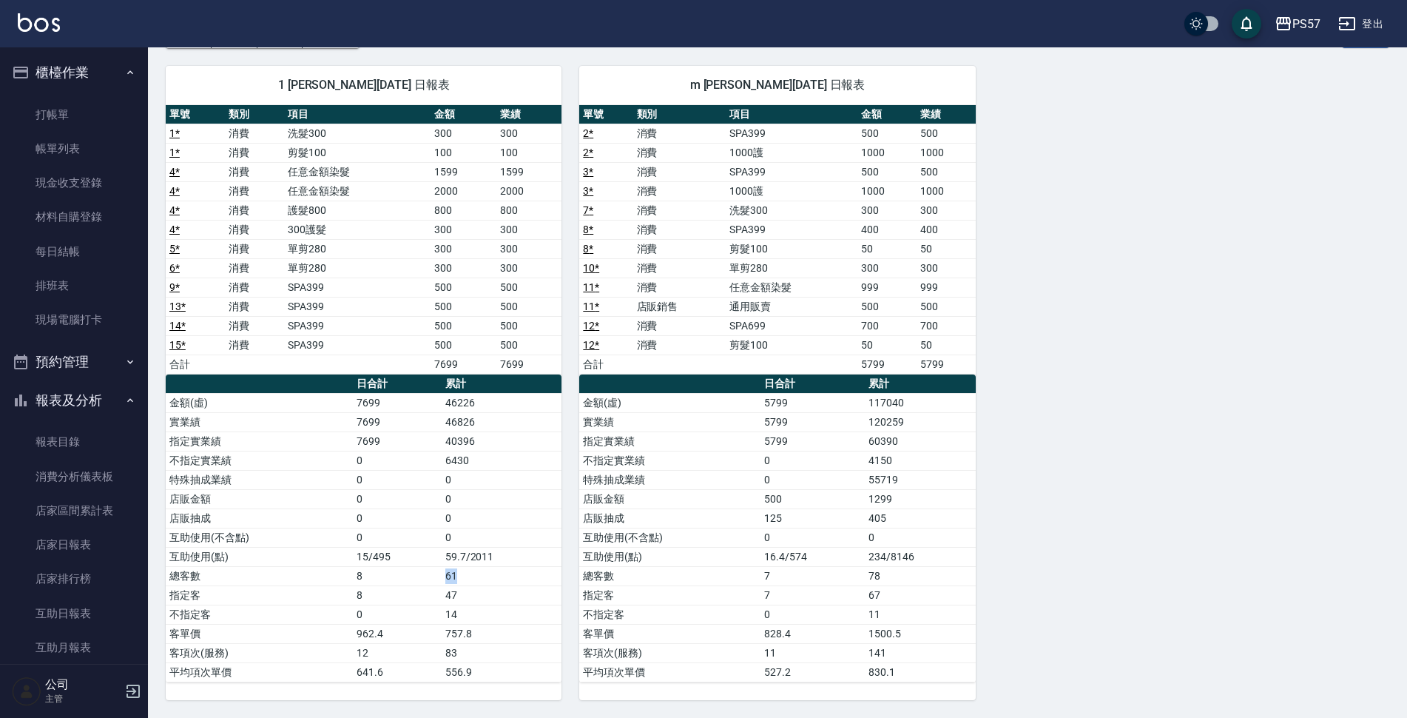
drag, startPoint x: 448, startPoint y: 576, endPoint x: 476, endPoint y: 580, distance: 28.5
click at [462, 478] on td "61" at bounding box center [502, 575] width 121 height 19
click at [477, 478] on td "61" at bounding box center [502, 575] width 121 height 19
click at [81, 434] on link "報表目錄" at bounding box center [74, 442] width 136 height 34
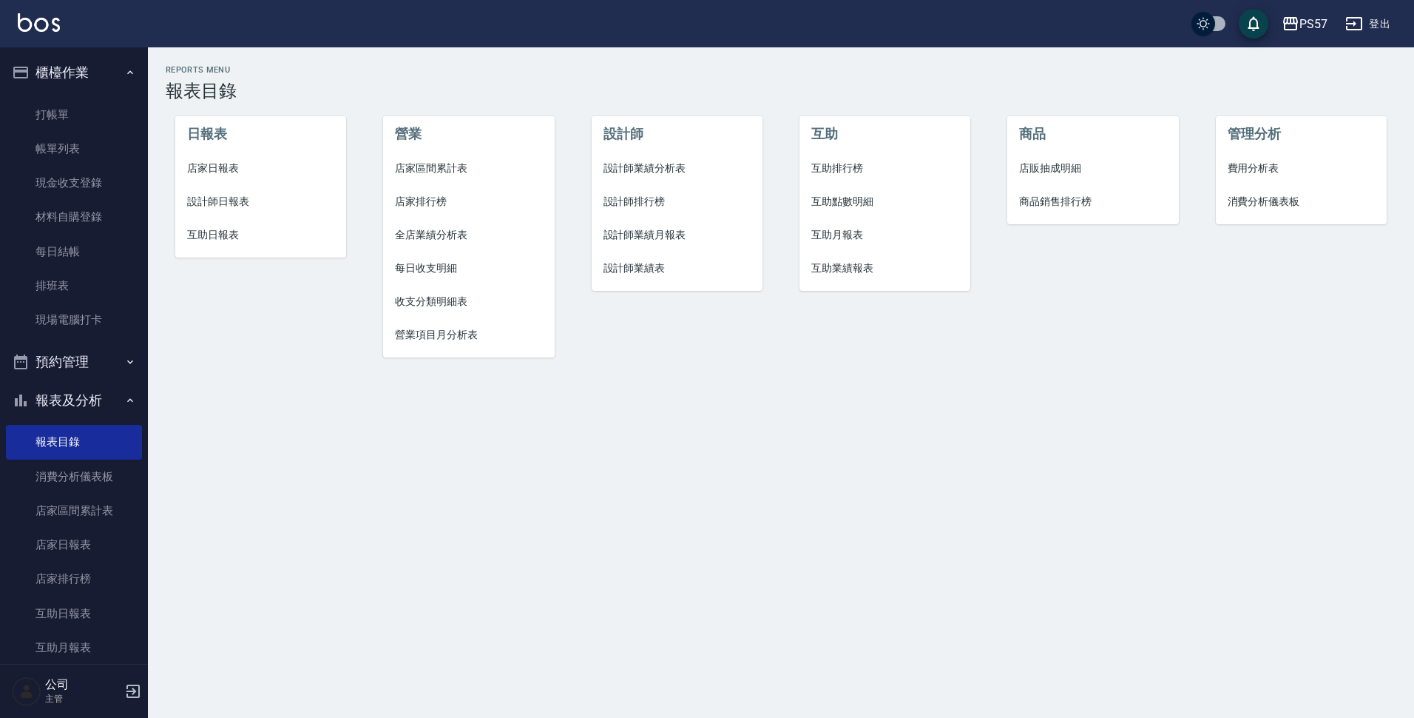
click at [667, 166] on span "設計師業績分析表" at bounding box center [678, 169] width 148 height 16
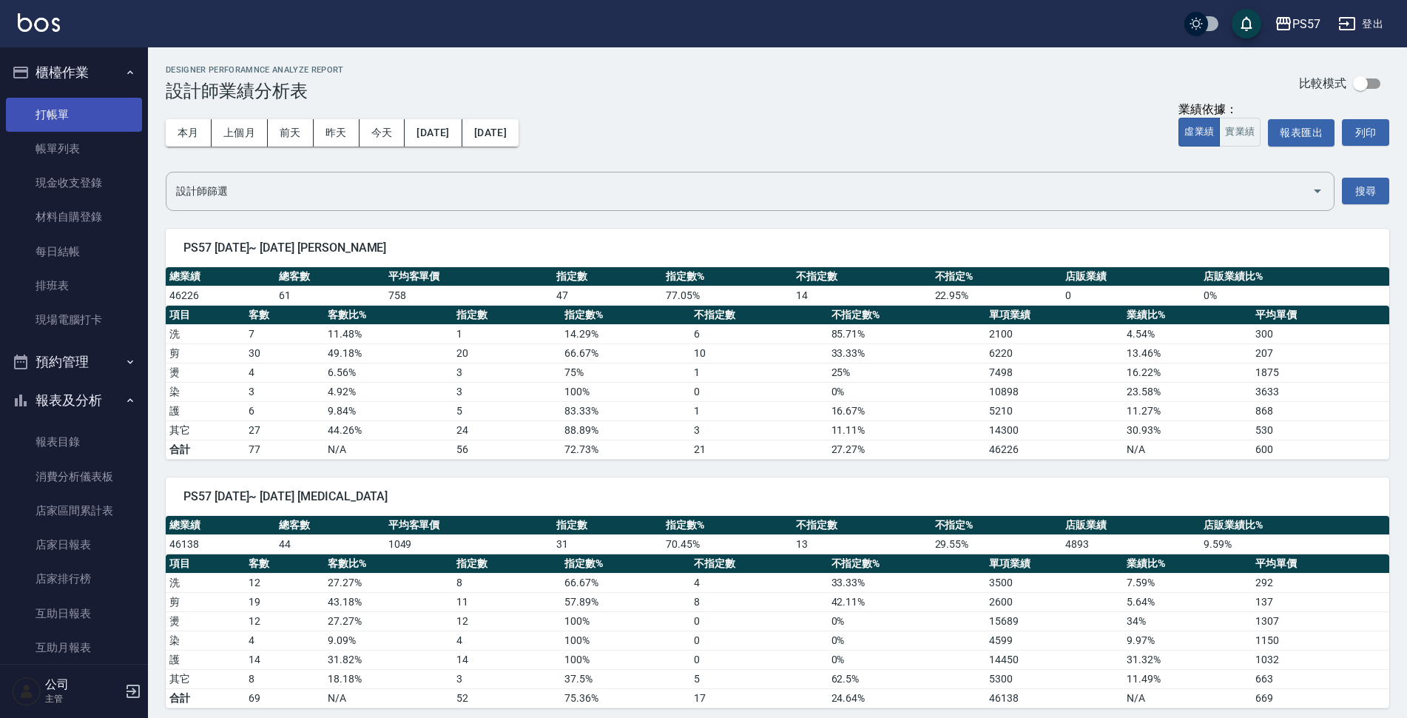
click at [60, 112] on link "打帳單" at bounding box center [74, 115] width 136 height 34
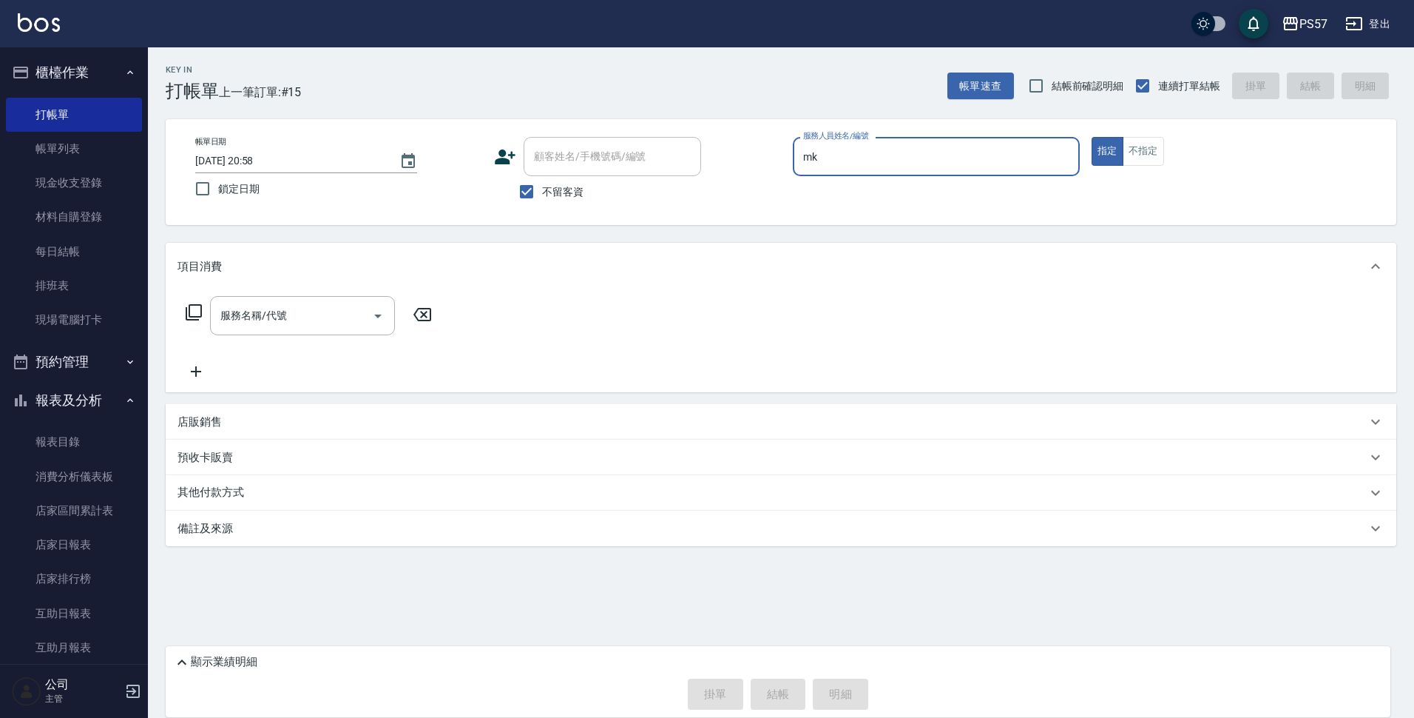
type input "mk"
click at [935, 137] on button "指定" at bounding box center [1108, 151] width 32 height 29
type button "true"
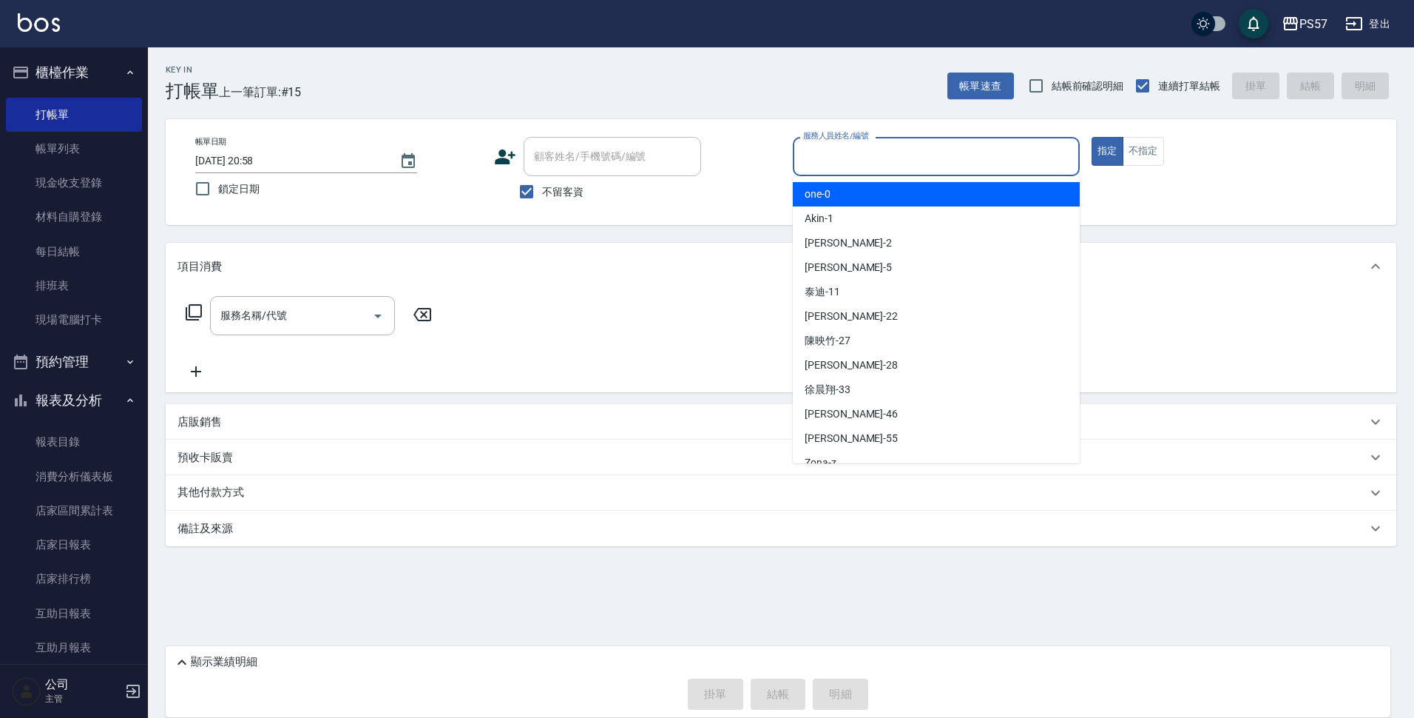
click at [932, 147] on input "服務人員姓名/編號" at bounding box center [937, 157] width 274 height 26
type input "[PERSON_NAME]-m"
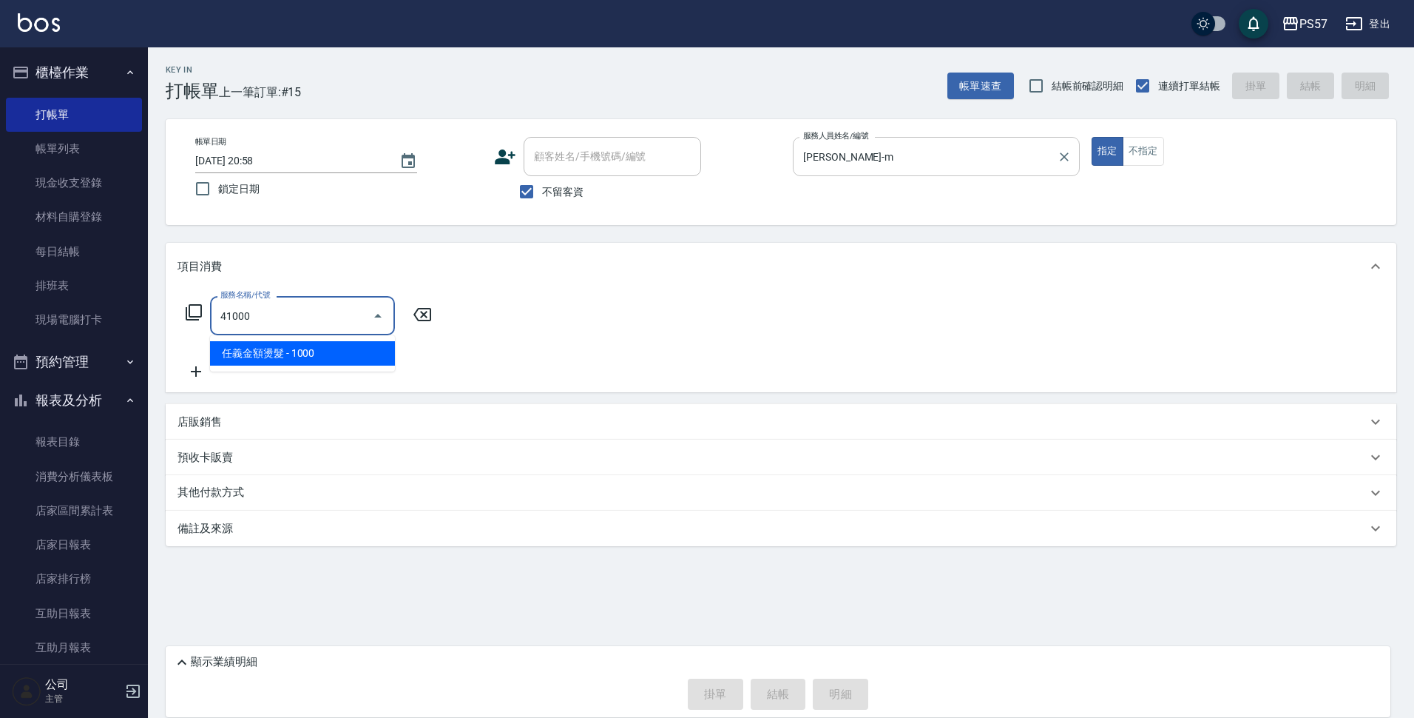
type input "任義金額燙髮(41000)"
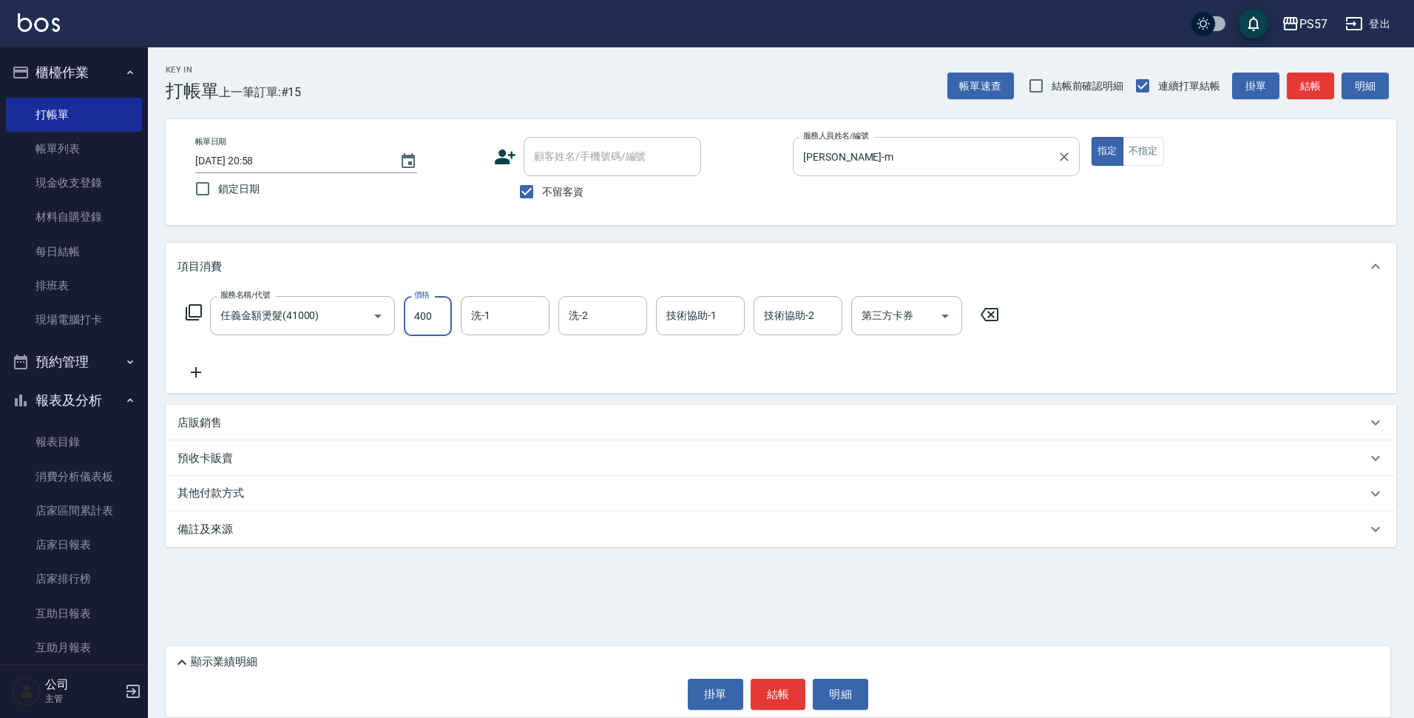
type input "400"
type input "[PERSON_NAME]-22"
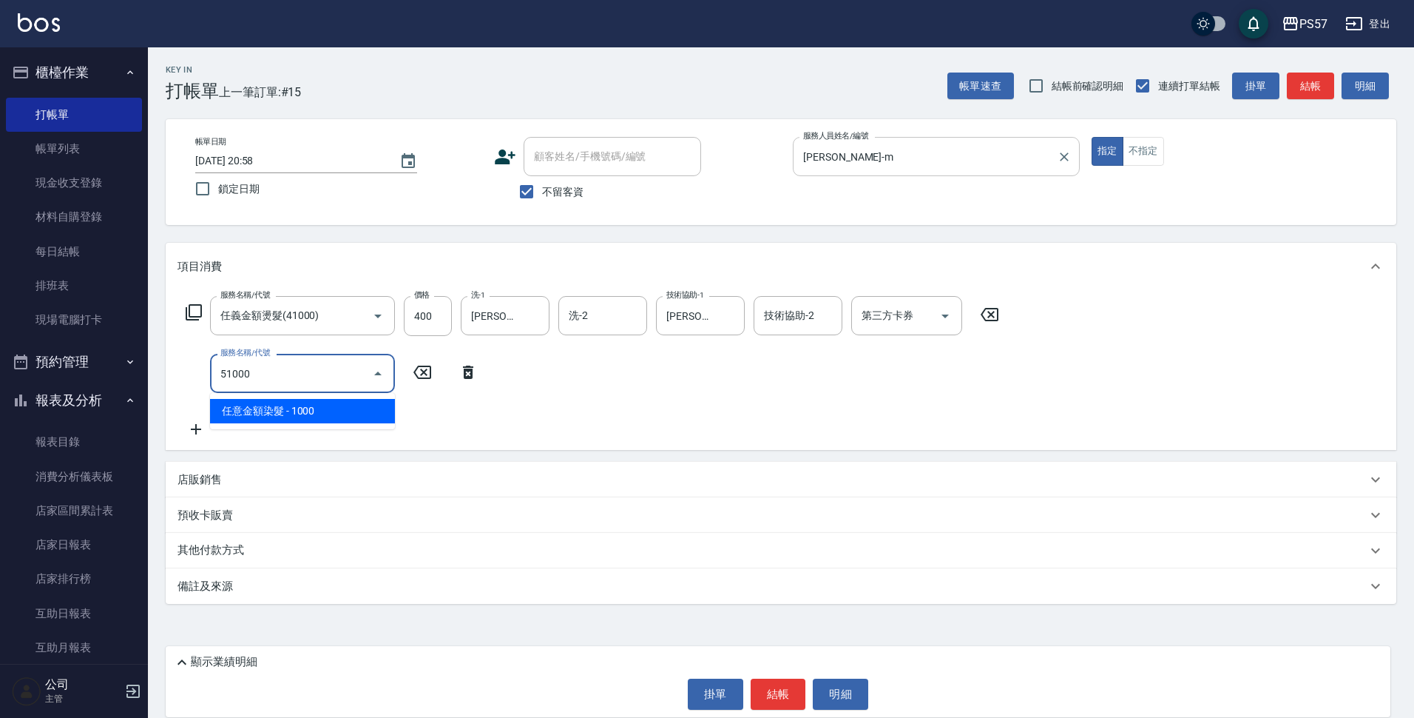
type input "任意金額染髮(51000)"
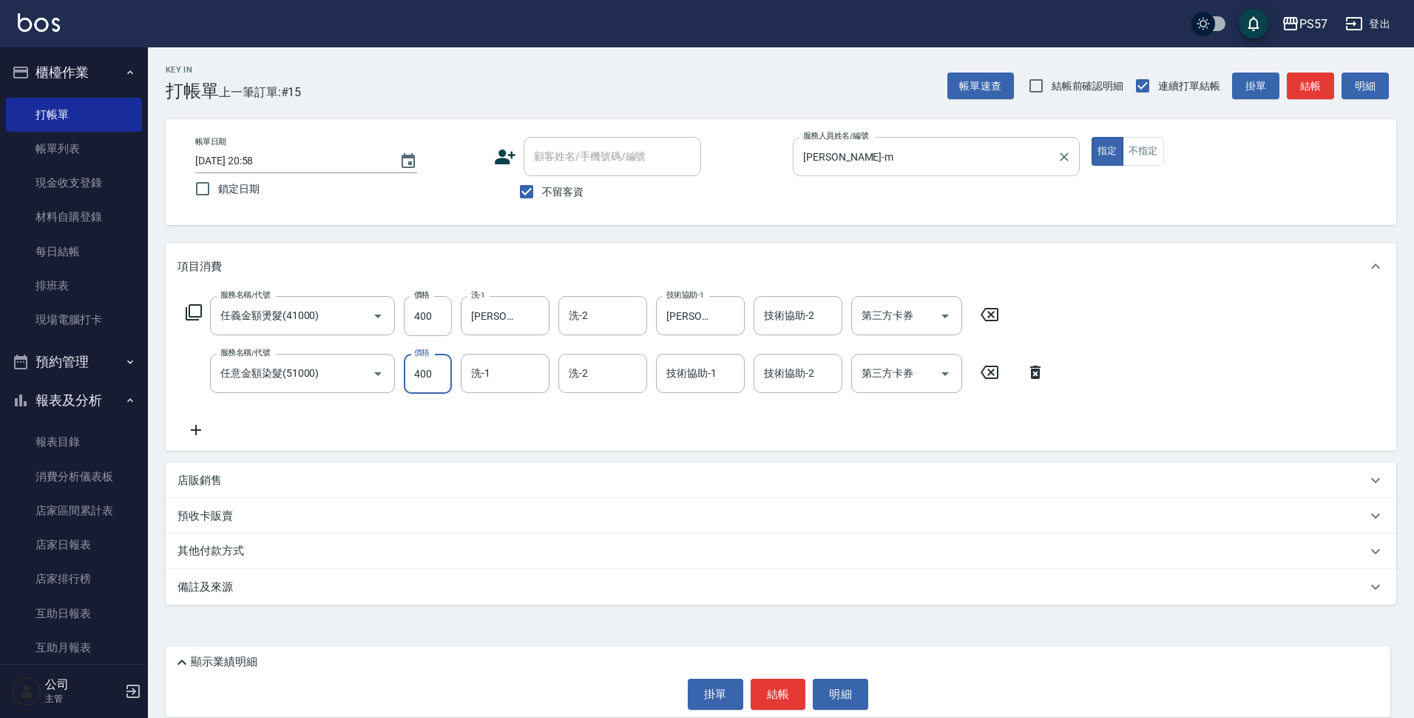
type input "400"
type input "[PERSON_NAME]-22"
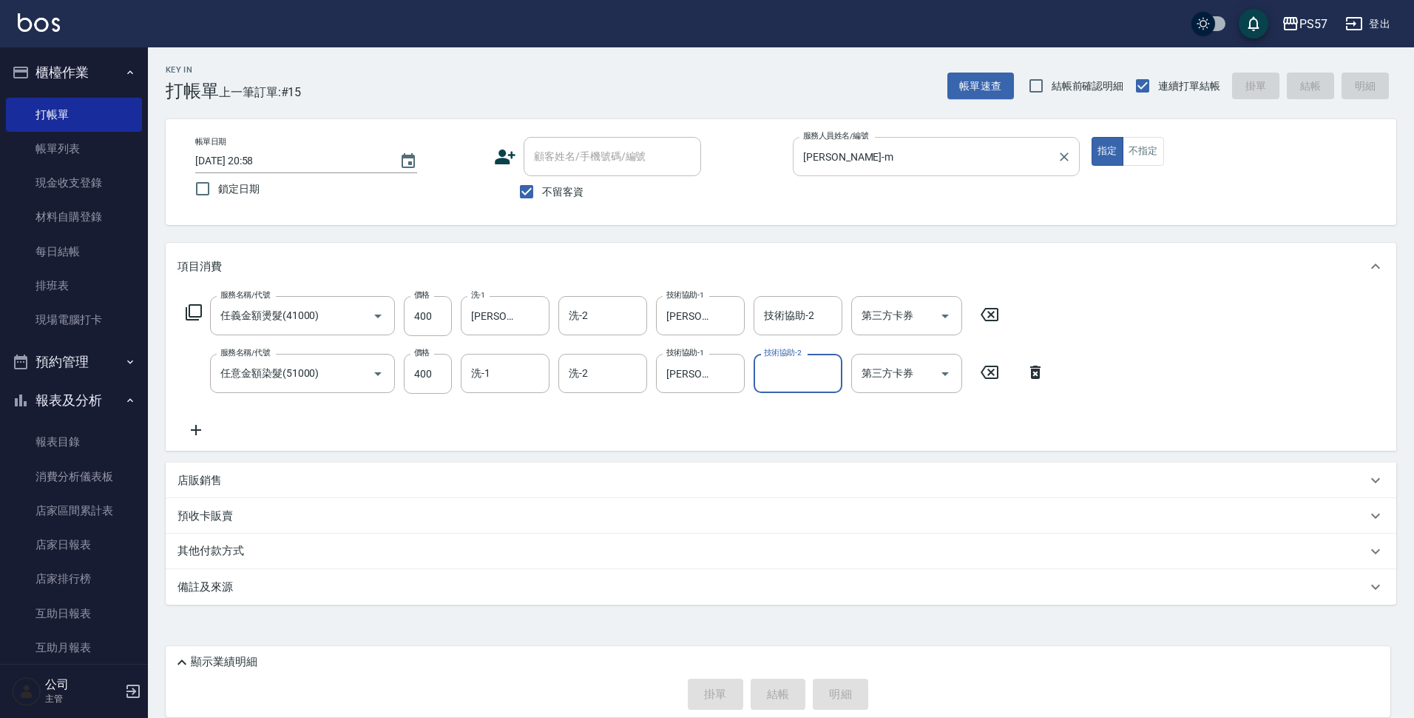
type input "[DATE] 21:01"
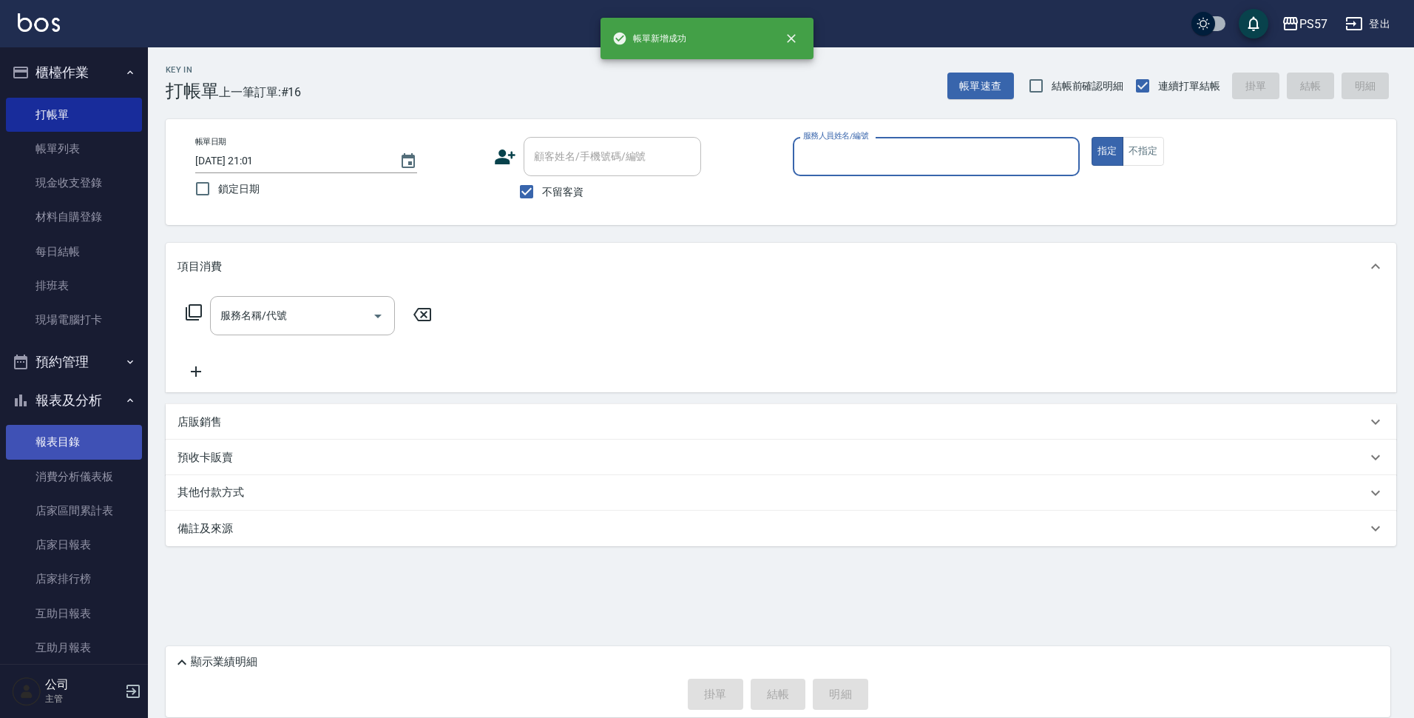
click at [56, 450] on link "報表目錄" at bounding box center [74, 442] width 136 height 34
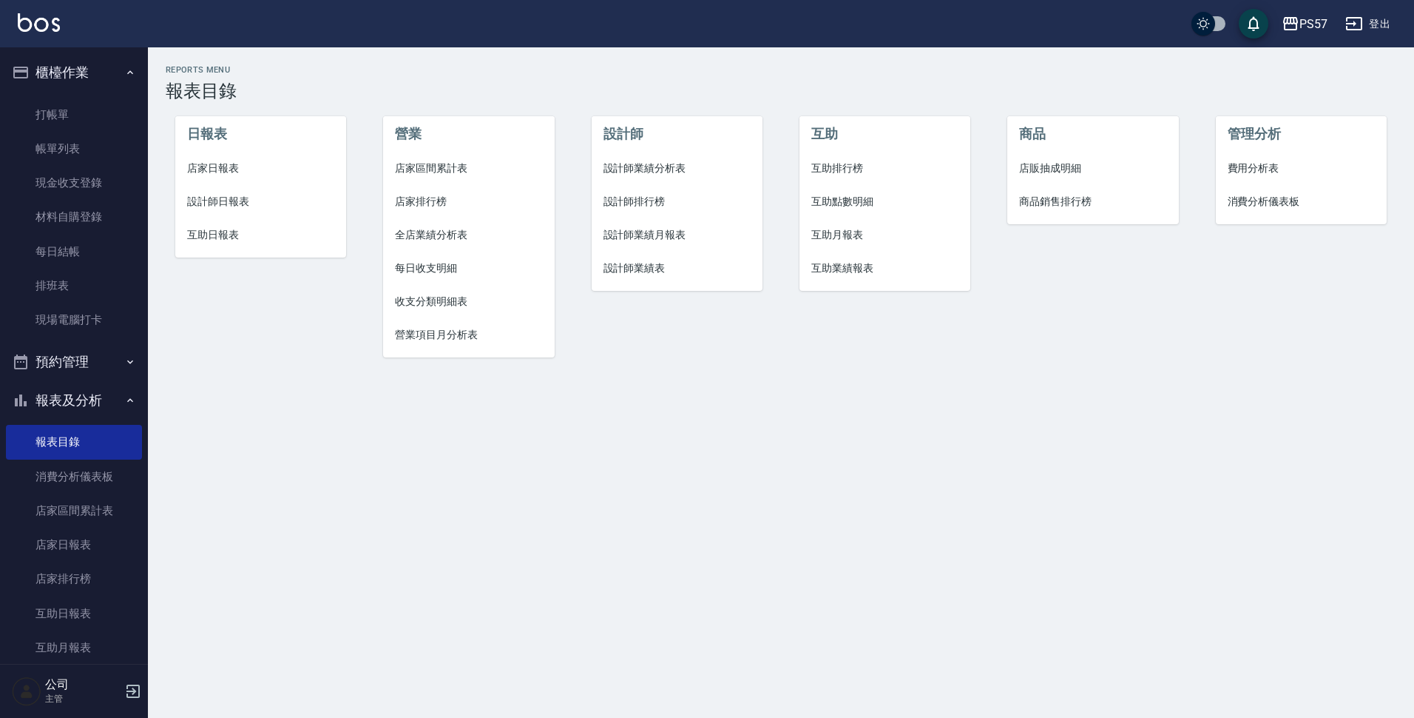
click at [219, 156] on li "店家日報表" at bounding box center [261, 168] width 172 height 33
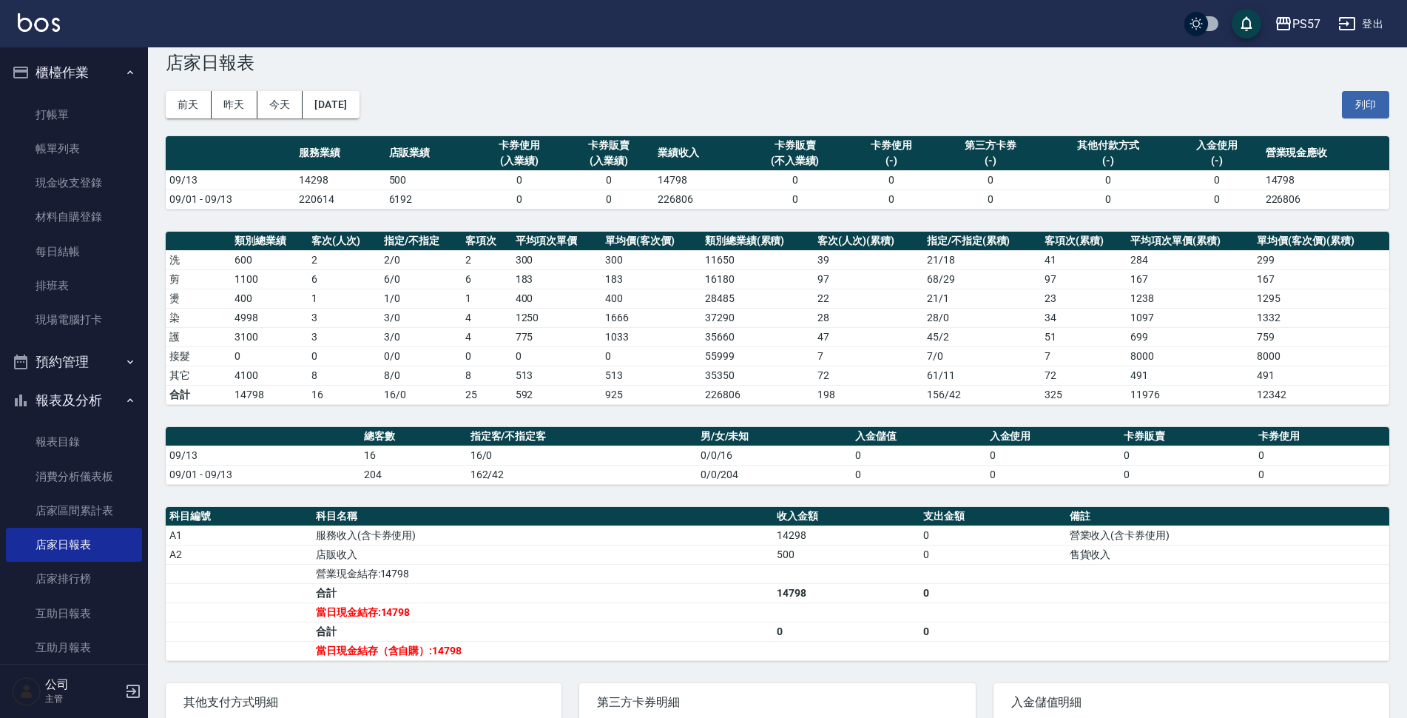
scroll to position [74, 0]
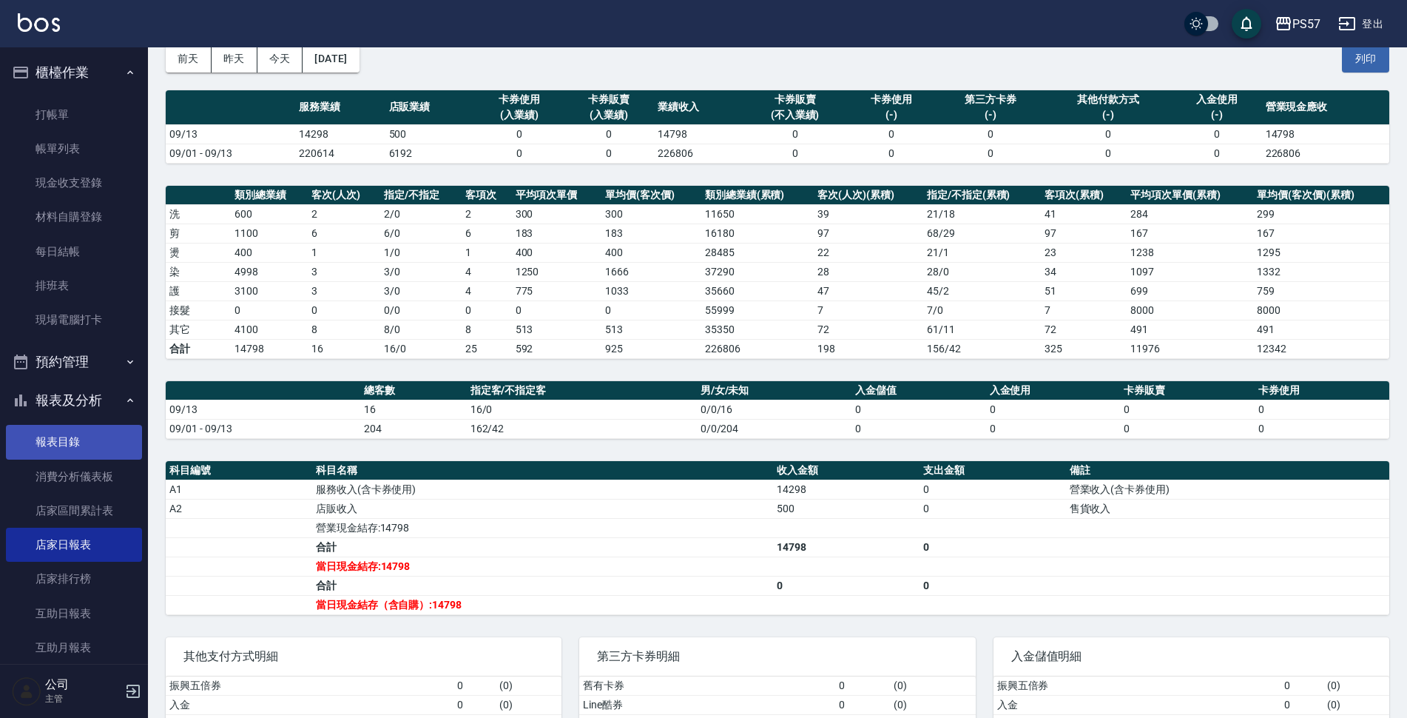
click at [74, 438] on link "報表目錄" at bounding box center [74, 442] width 136 height 34
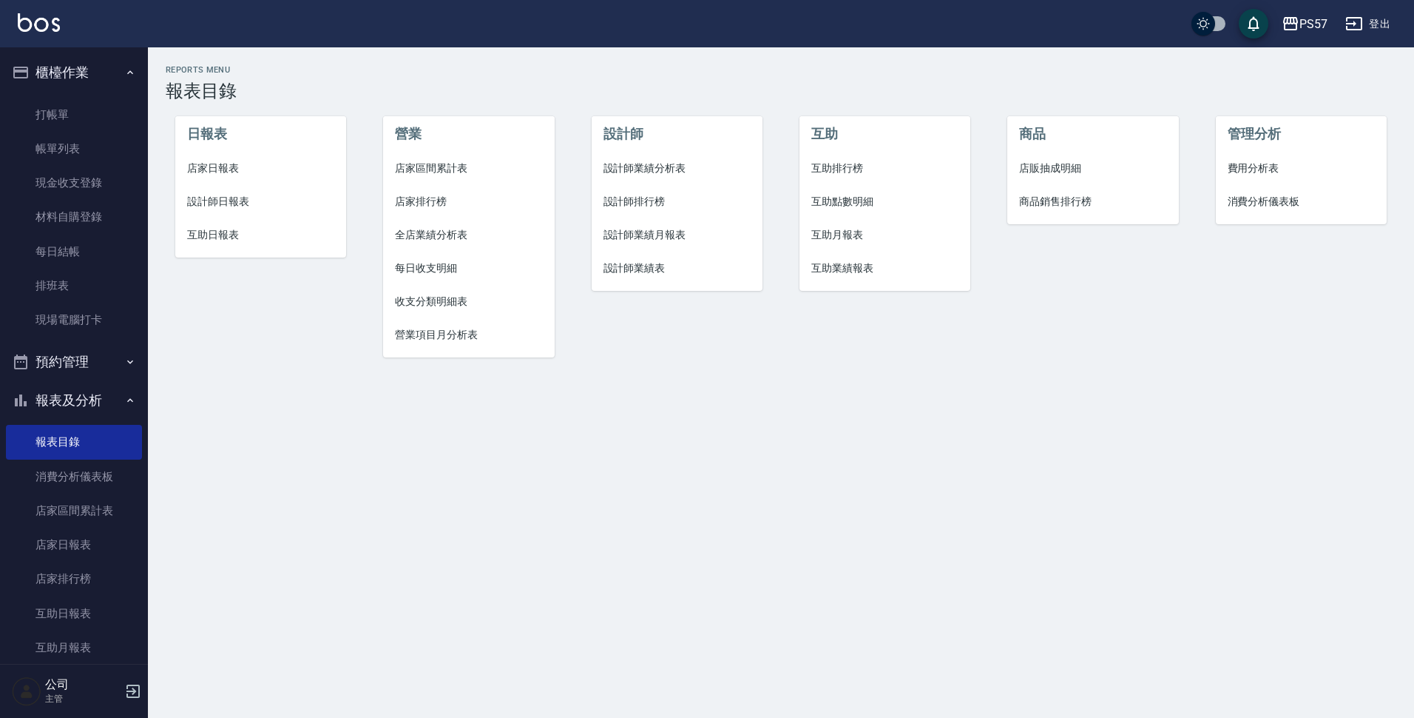
click at [198, 192] on li "設計師日報表" at bounding box center [261, 201] width 172 height 33
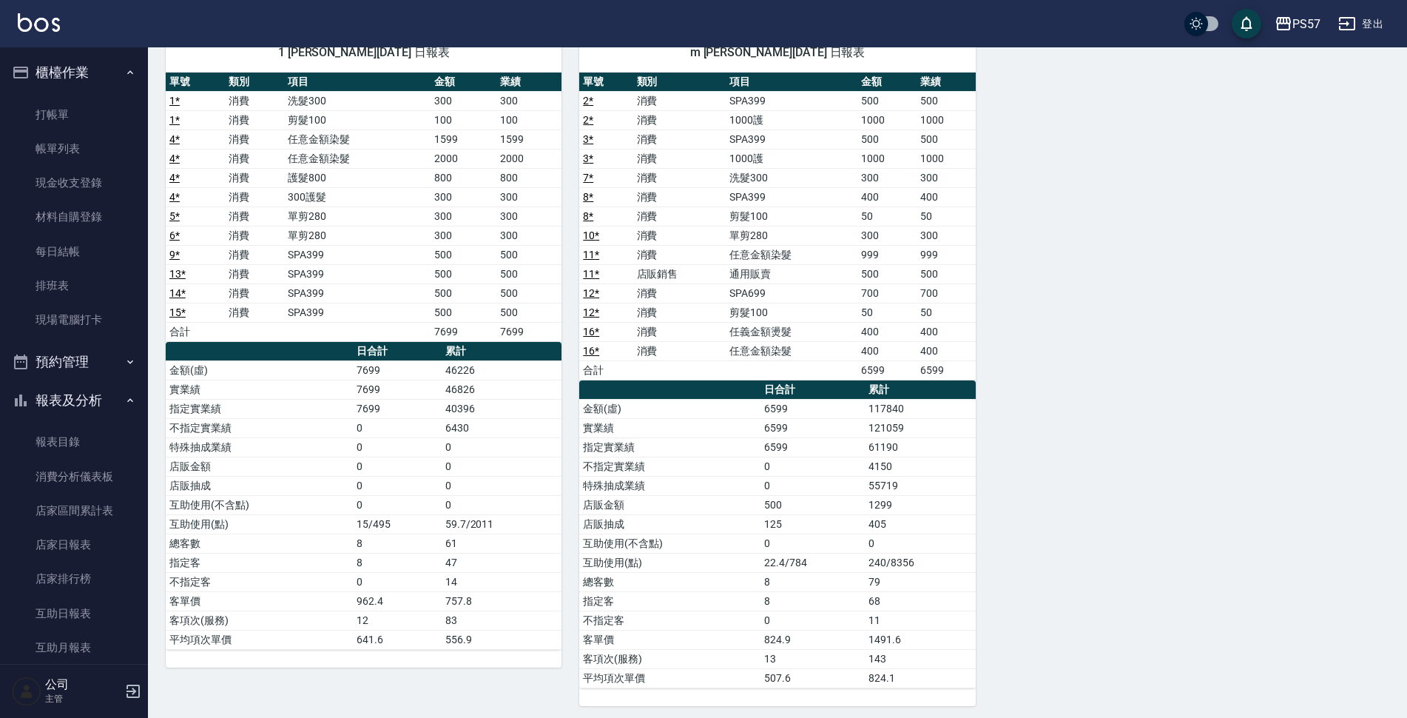
scroll to position [121, 0]
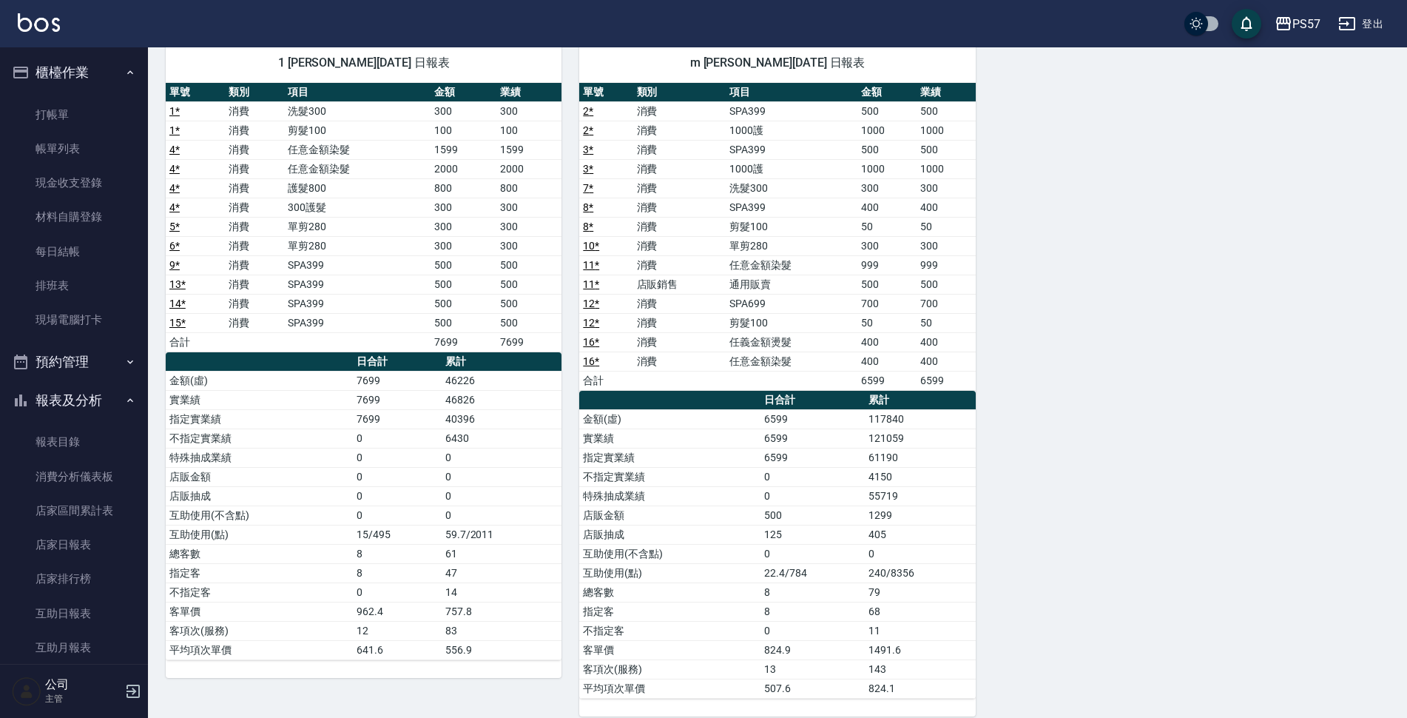
click at [92, 425] on link "報表目錄" at bounding box center [74, 442] width 136 height 34
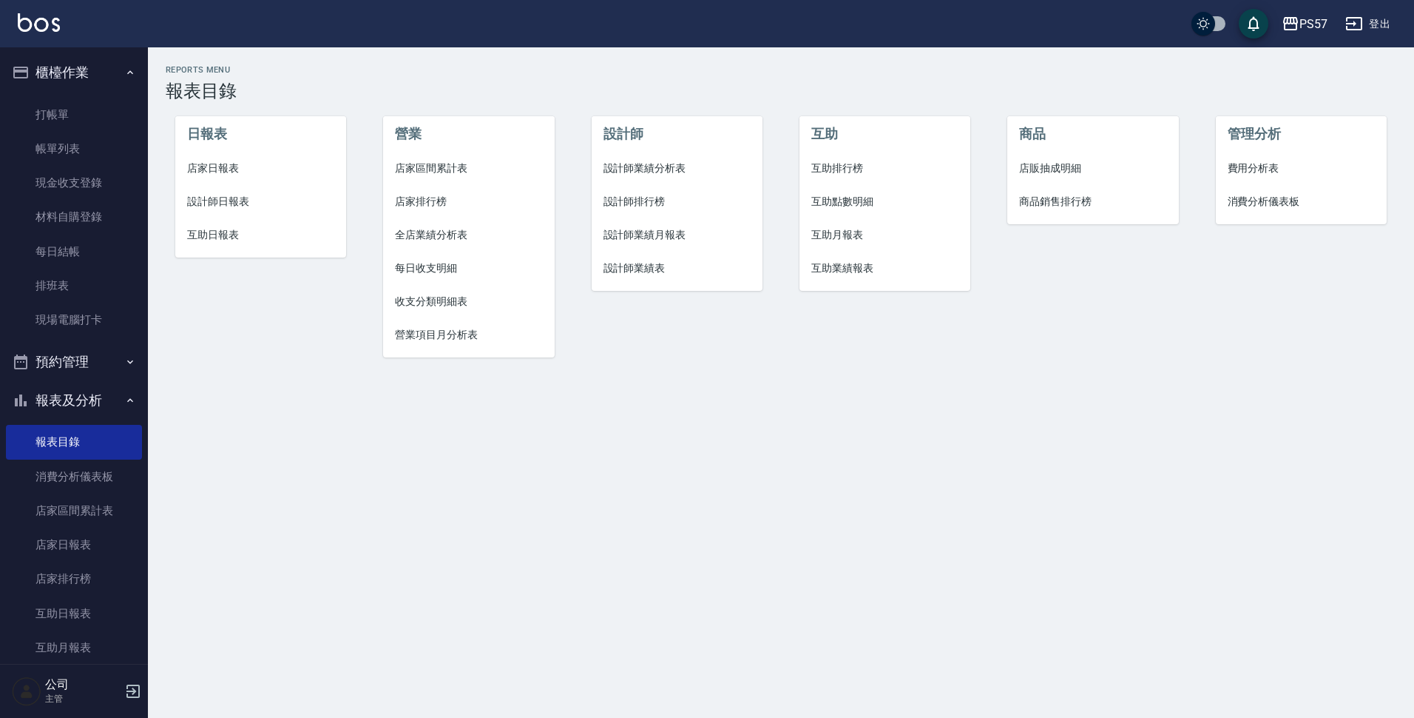
click at [195, 237] on span "互助日報表" at bounding box center [261, 235] width 148 height 16
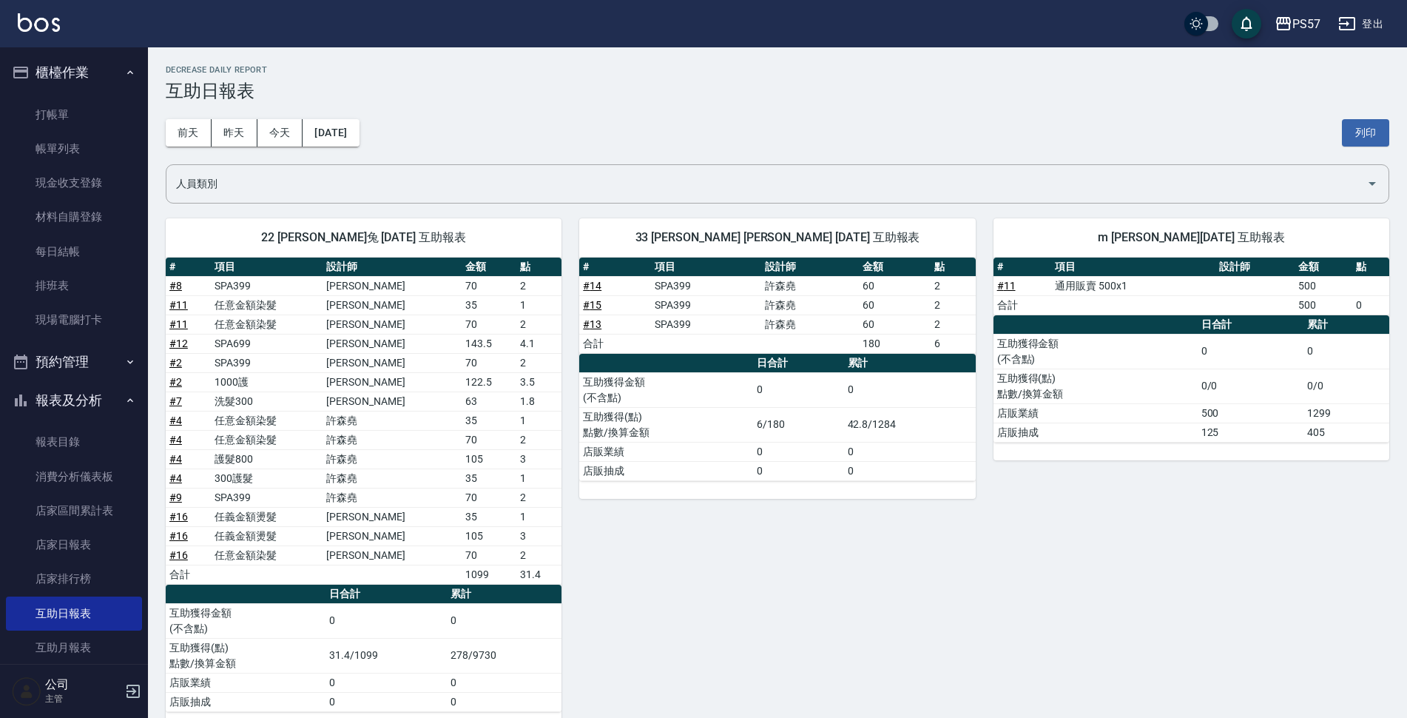
scroll to position [30, 0]
